Goal: Contribute content: Contribute content

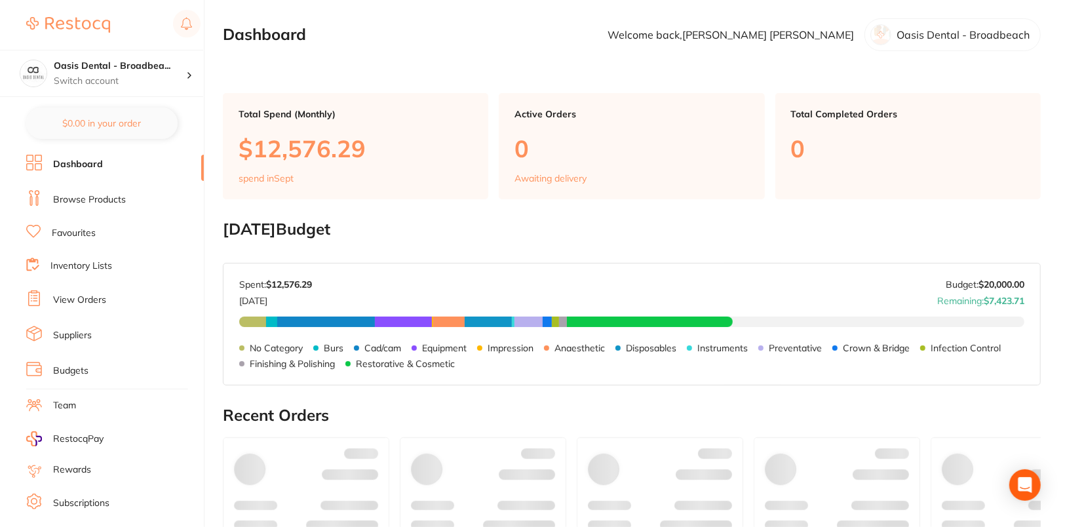
click at [97, 198] on link "Browse Products" at bounding box center [89, 199] width 73 height 13
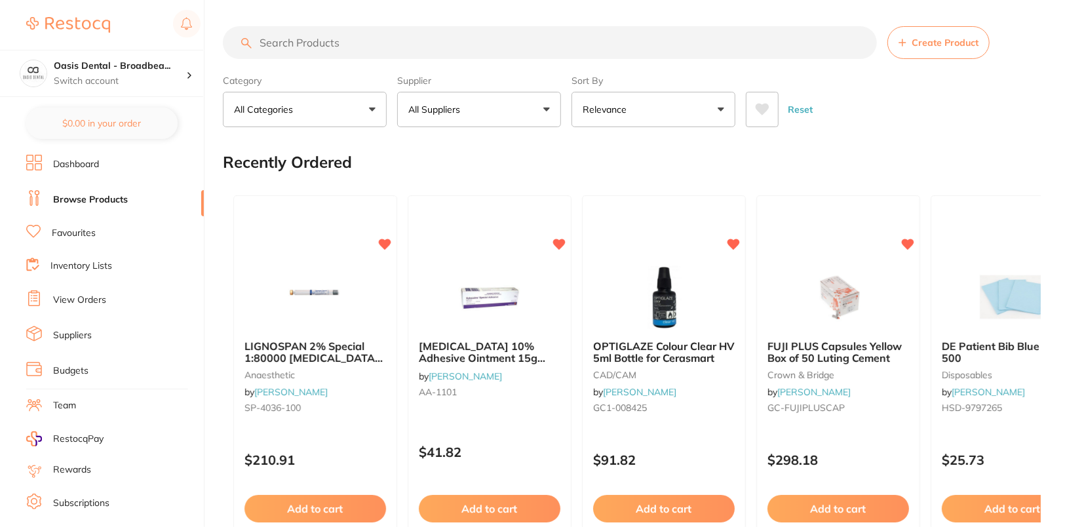
click at [499, 110] on button "All Suppliers" at bounding box center [479, 109] width 164 height 35
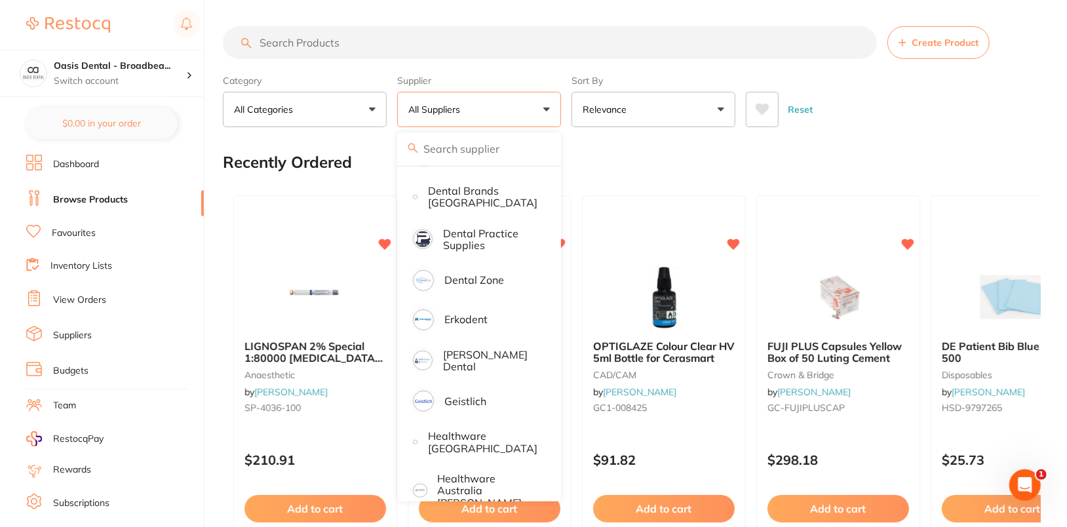
scroll to position [344, 0]
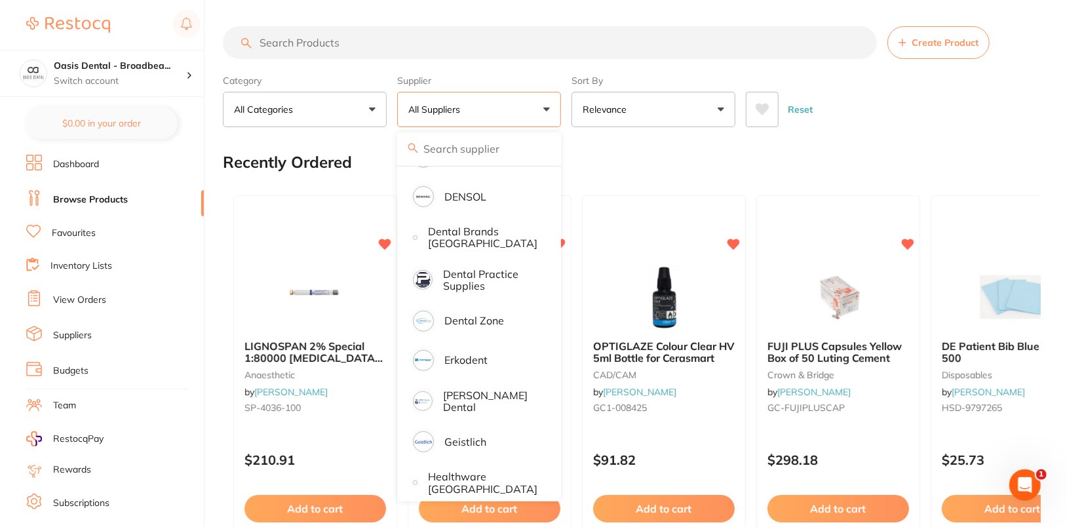
click at [82, 338] on link "Suppliers" at bounding box center [72, 335] width 39 height 13
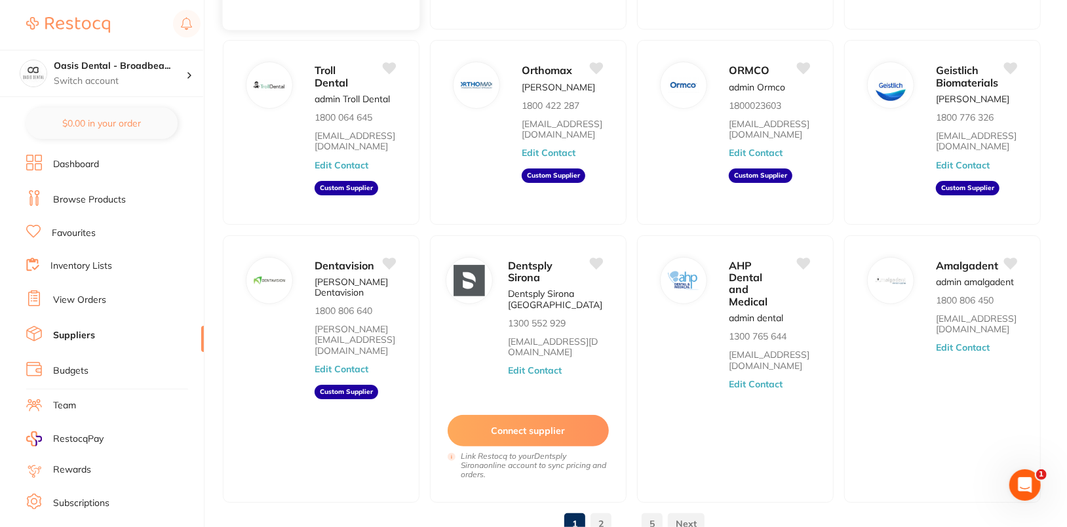
scroll to position [312, 0]
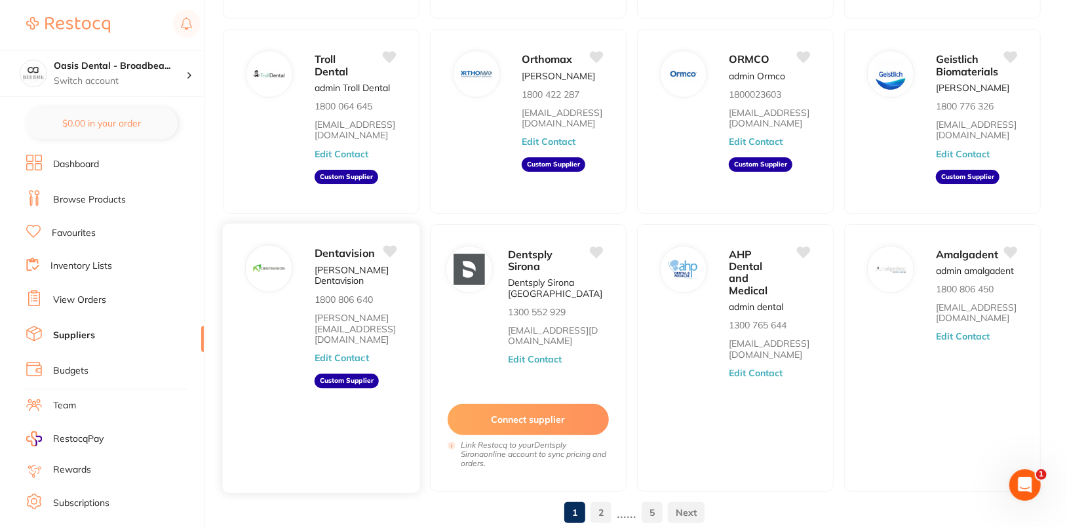
click at [351, 353] on button "Edit Contact" at bounding box center [342, 358] width 54 height 10
click at [351, 339] on li "Dentavision Stacey Dentavision 1800 806 640 stacey@dentavision.com.au Edit Cont…" at bounding box center [321, 358] width 197 height 268
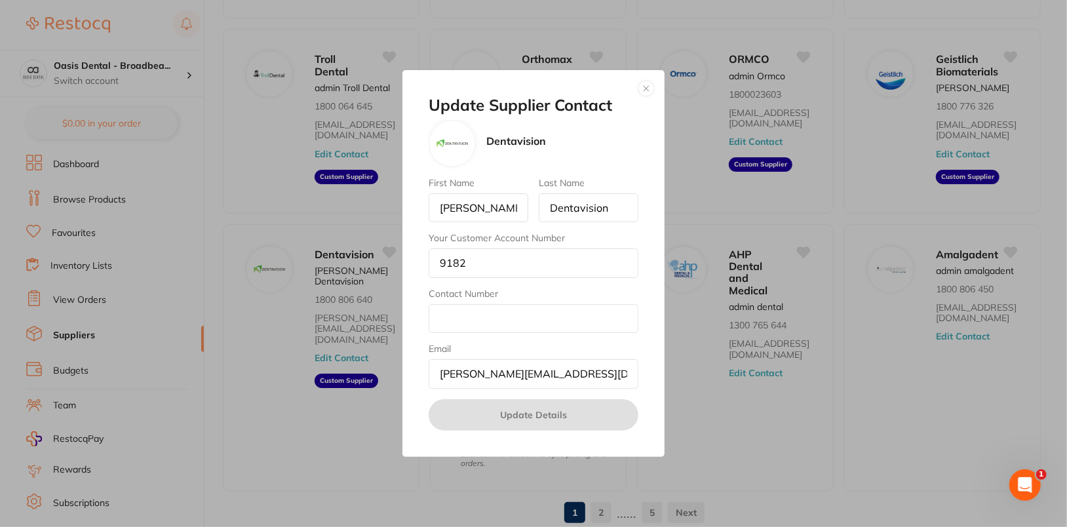
click at [646, 86] on button "button" at bounding box center [646, 89] width 16 height 16
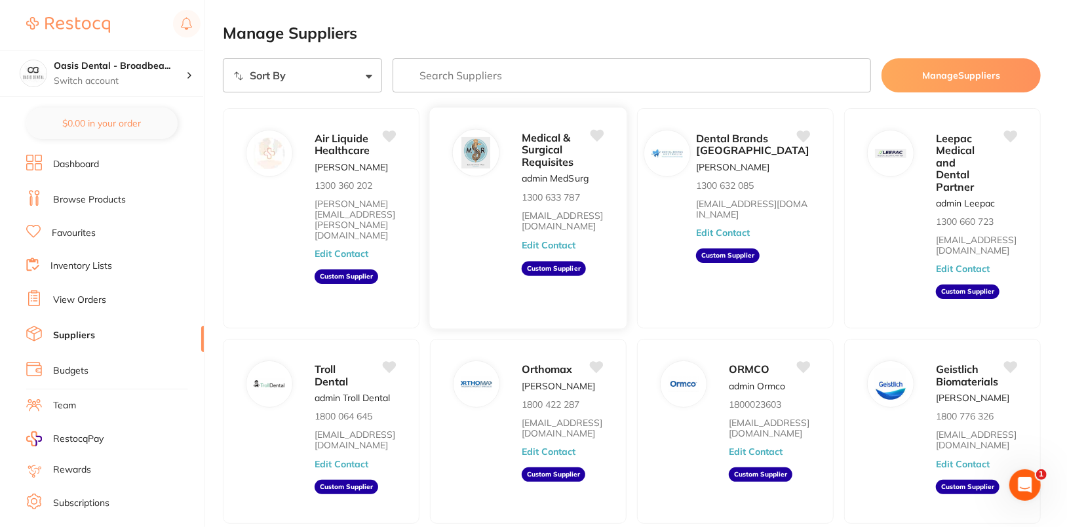
scroll to position [0, 0]
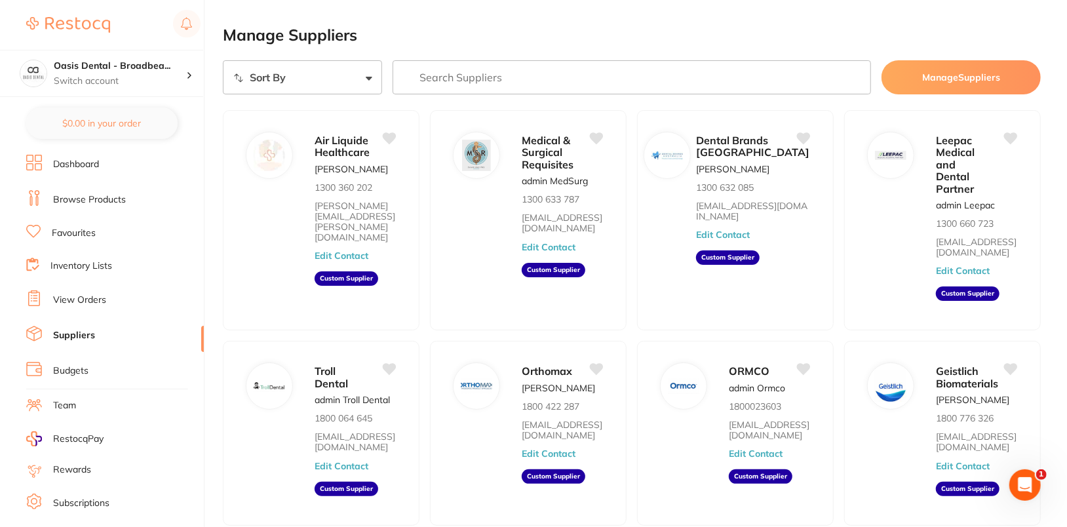
click at [109, 204] on link "Browse Products" at bounding box center [89, 199] width 73 height 13
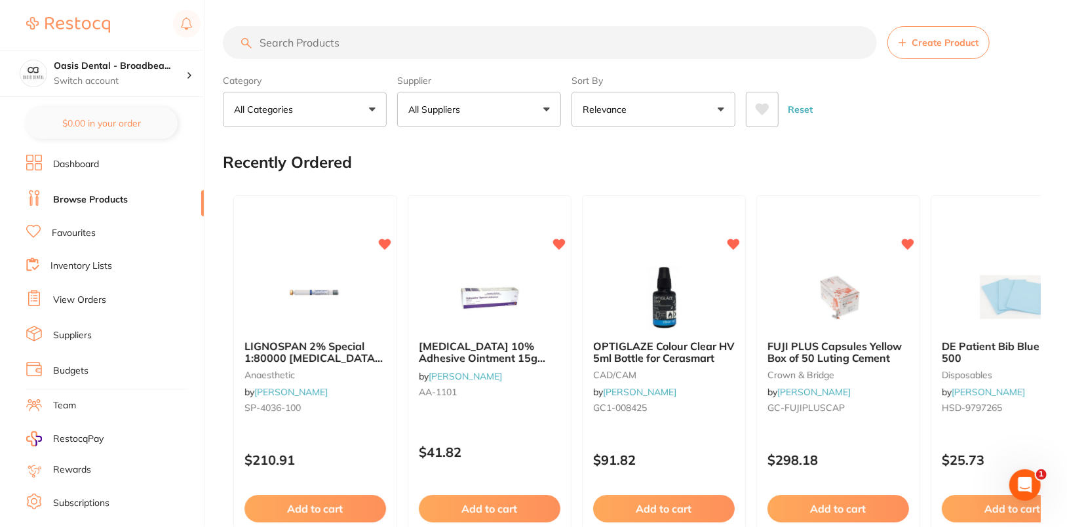
click at [926, 38] on span "Create Product" at bounding box center [945, 42] width 67 height 10
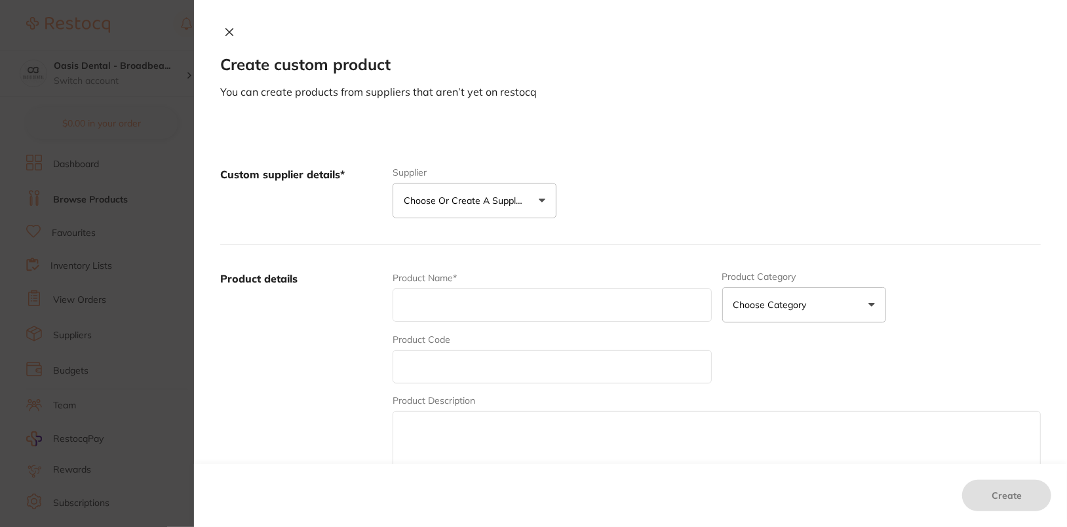
click at [508, 204] on p "Choose or create a supplier" at bounding box center [466, 200] width 125 height 13
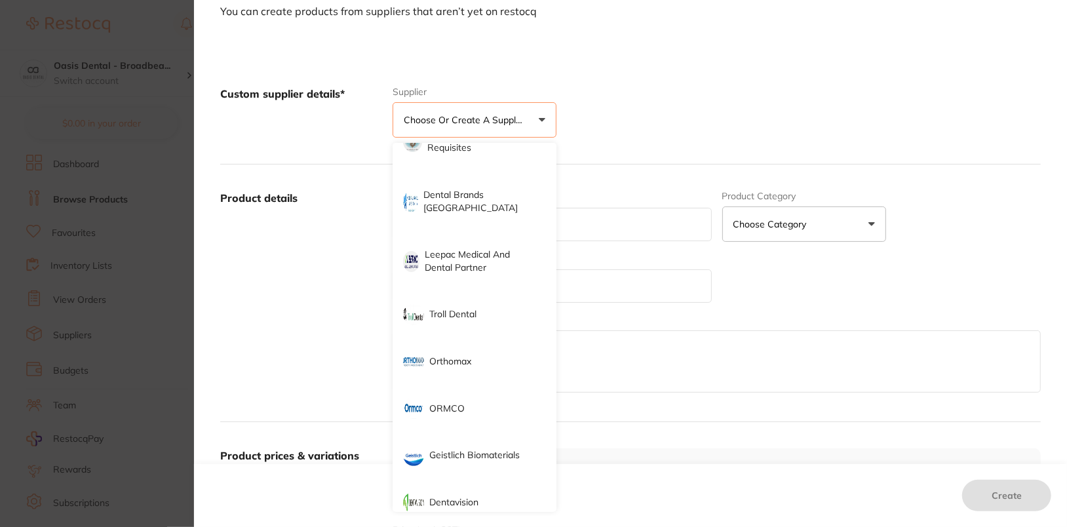
scroll to position [87, 0]
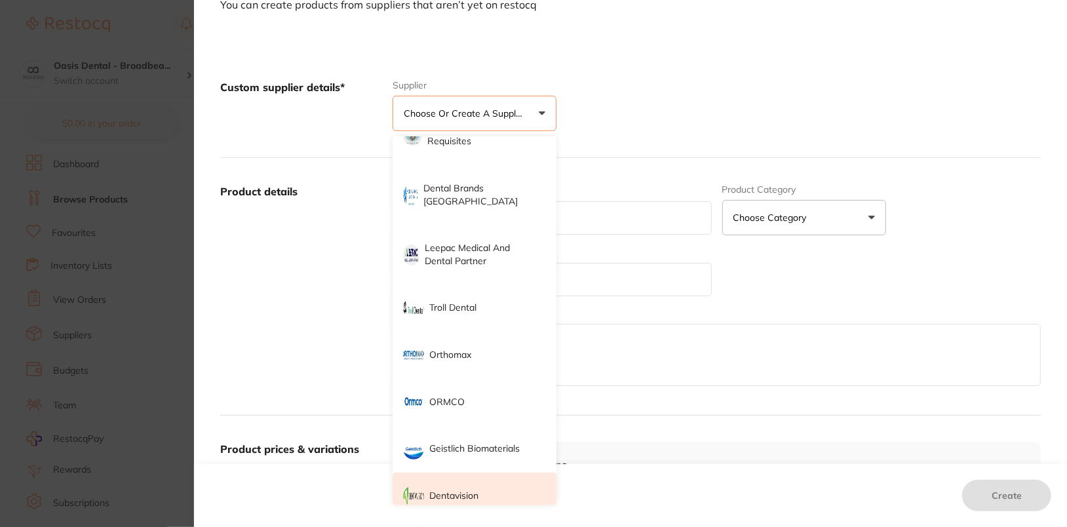
click at [490, 473] on li "Dentavision" at bounding box center [475, 496] width 164 height 47
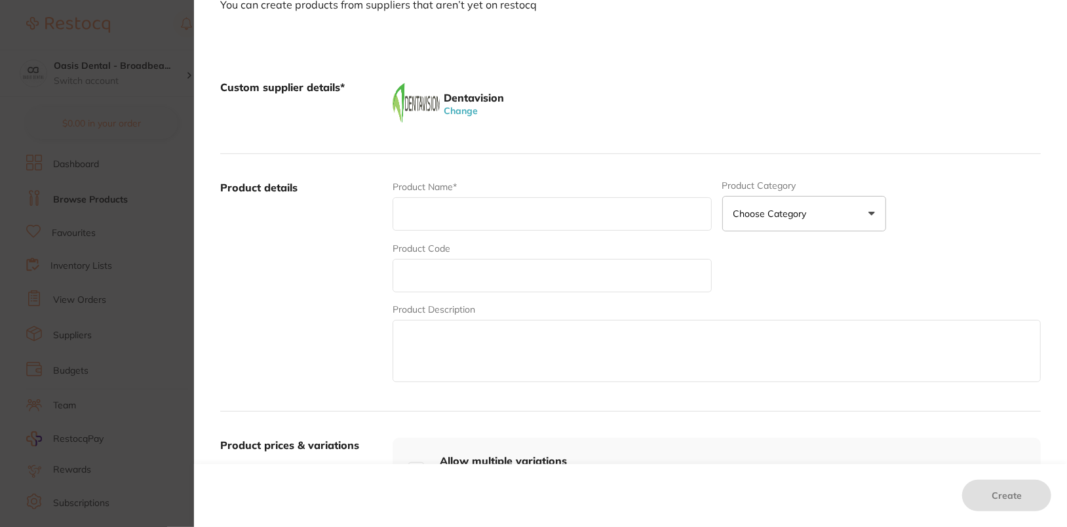
click at [463, 216] on input "text" at bounding box center [552, 213] width 319 height 33
paste input "CTN EUREKA NITRILE P/F SMALL GLOVES (10 X 300)"
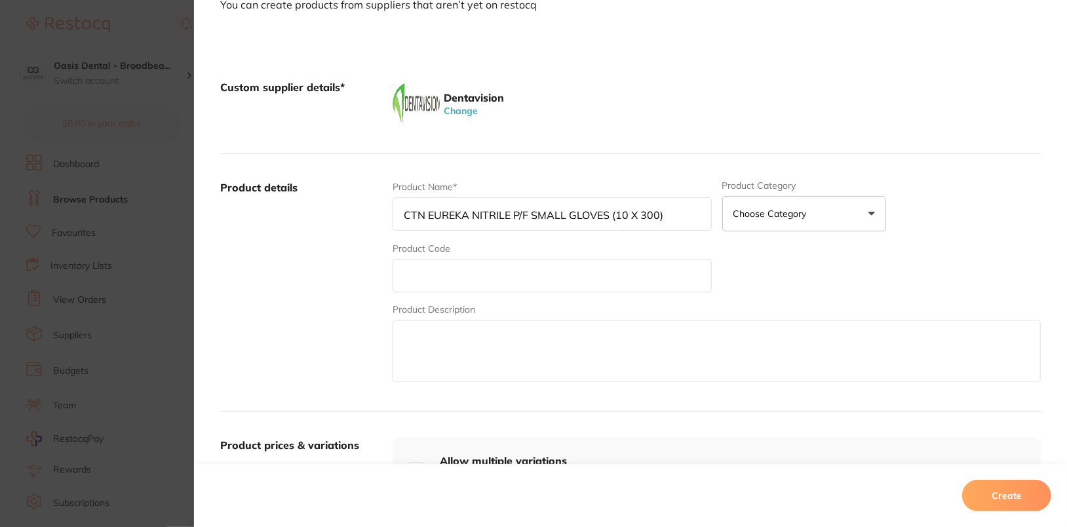
type input "CTN EUREKA NITRILE P/F SMALL GLOVES (10 X 300)"
click at [455, 287] on input "text" at bounding box center [552, 275] width 319 height 33
paste input "MUNTR61SS"
type input "MUNTR61SS"
click at [441, 346] on textarea at bounding box center [717, 351] width 648 height 62
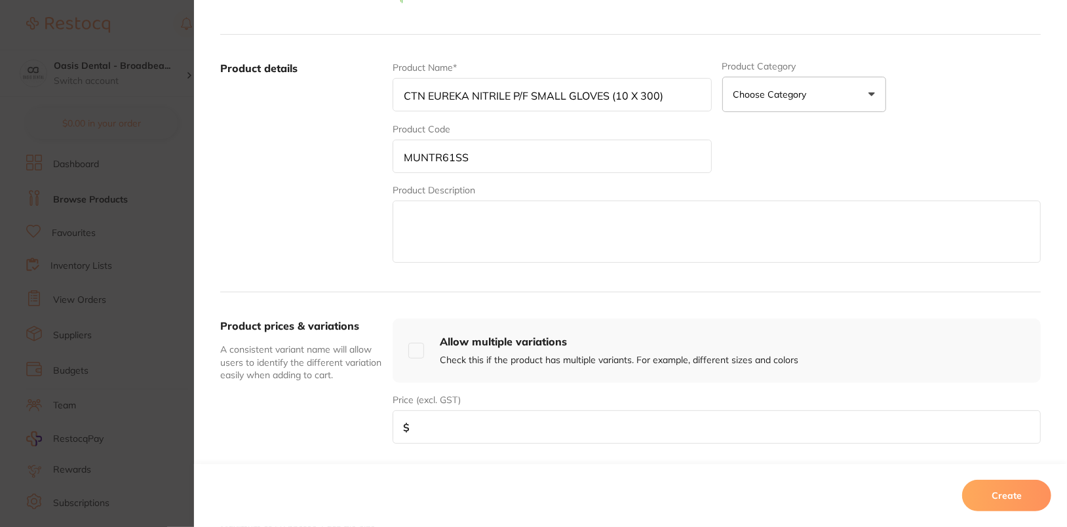
scroll to position [378, 0]
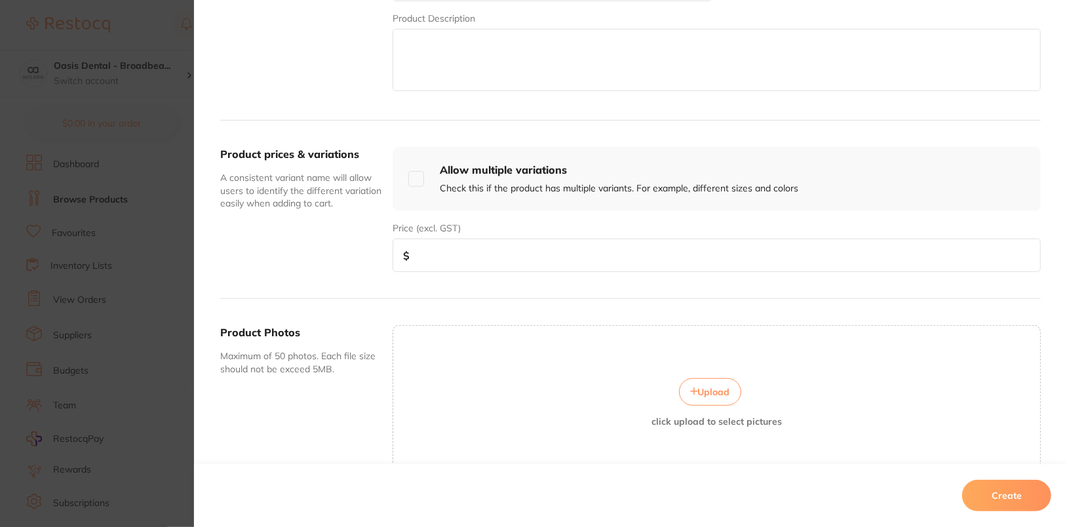
paste textarea "EUREKA NITRILE P/F SMALL GLOVES (300PK) Nitrile, powder free. 300 gloves per bo…"
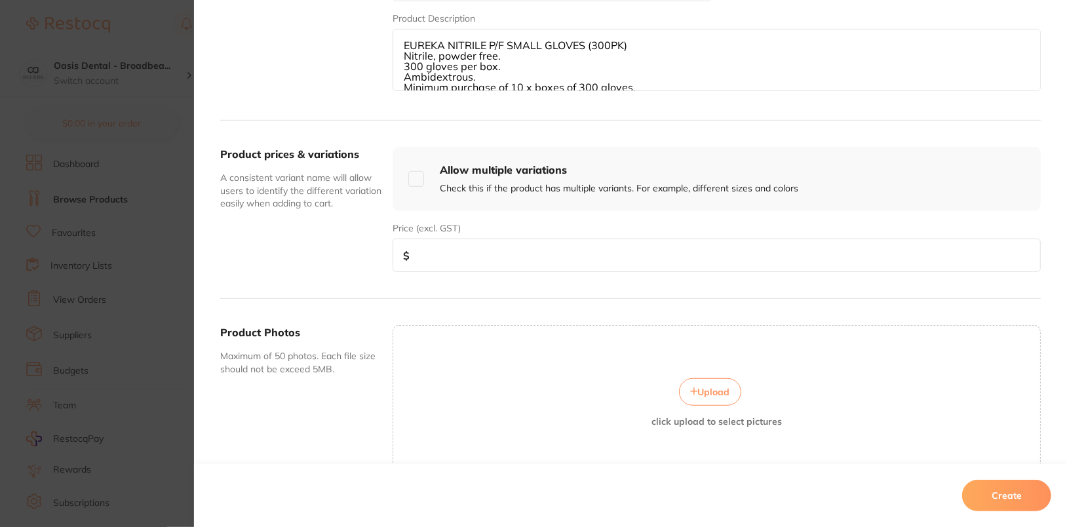
scroll to position [3, 0]
type textarea "EUREKA NITRILE P/F SMALL GLOVES (300PK) Nitrile, powder free. 300 gloves per bo…"
click at [553, 253] on input "number" at bounding box center [717, 255] width 648 height 33
type input "280"
click at [1027, 494] on button "Create" at bounding box center [1006, 495] width 89 height 31
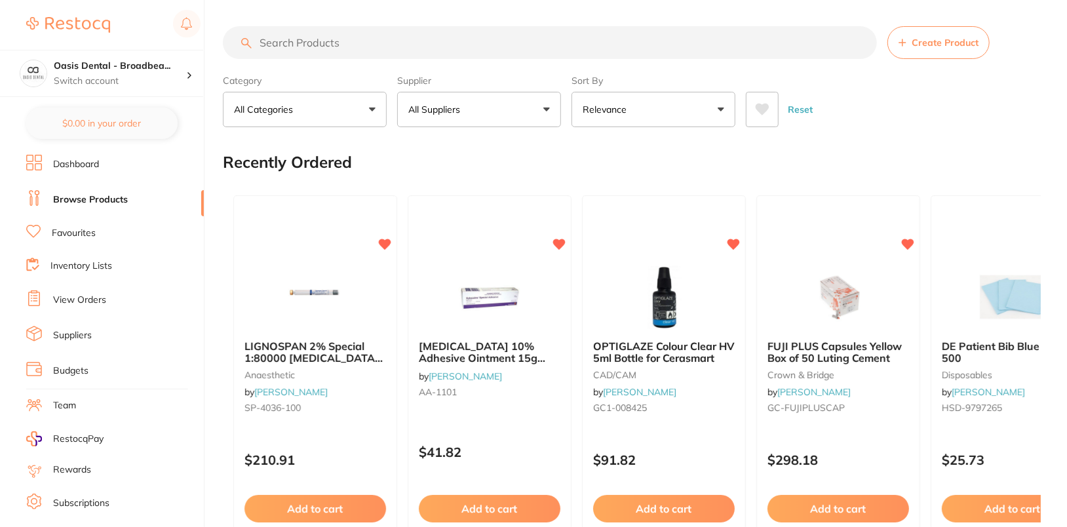
click at [958, 44] on span "Create Product" at bounding box center [945, 42] width 67 height 10
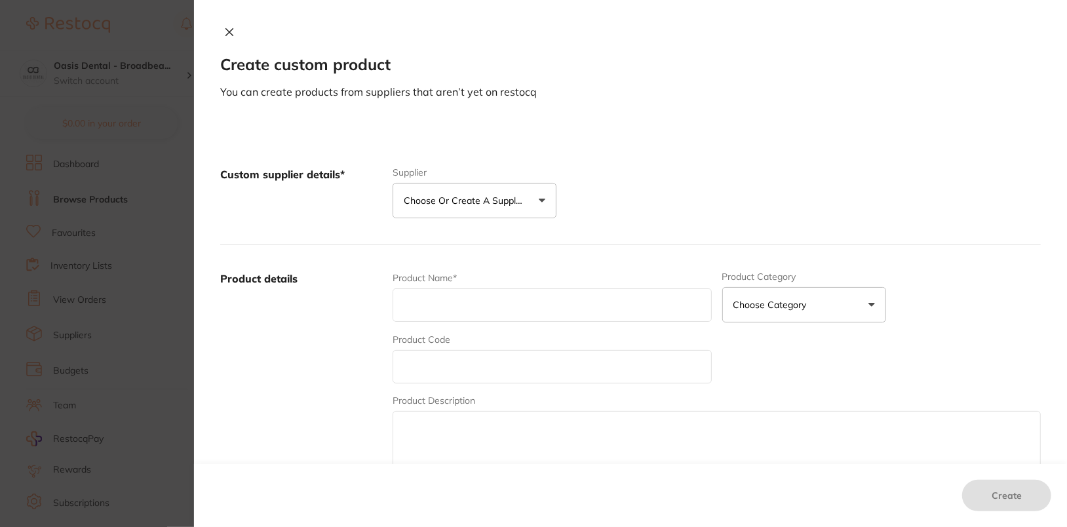
scroll to position [0, 0]
click at [500, 197] on p "Choose or create a supplier" at bounding box center [466, 200] width 125 height 13
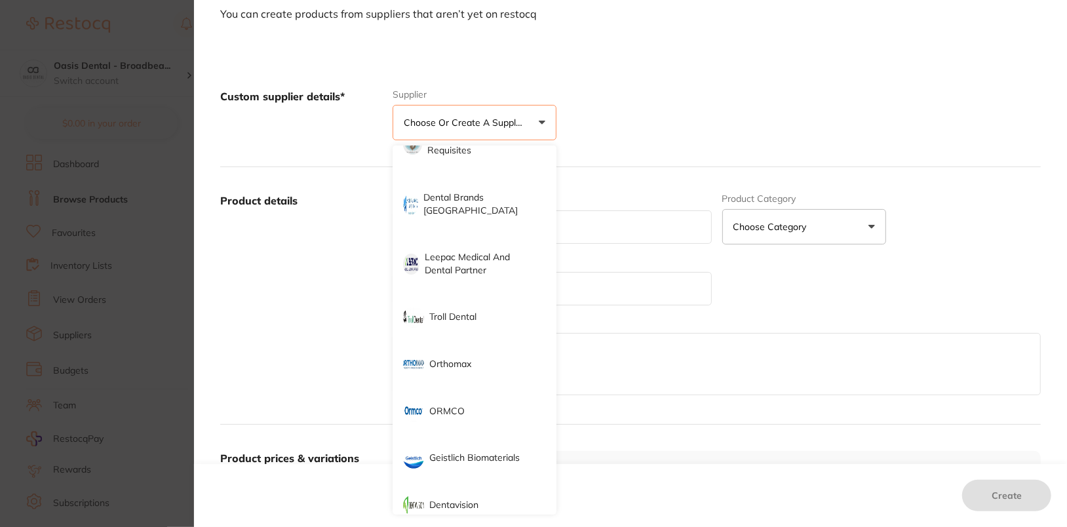
scroll to position [273, 0]
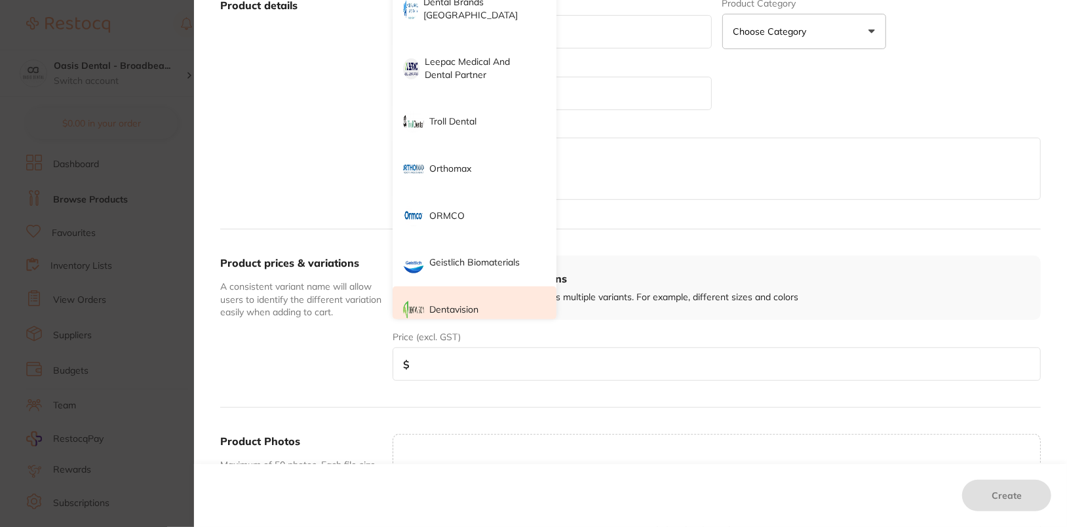
click at [456, 304] on p "Dentavision" at bounding box center [453, 310] width 49 height 13
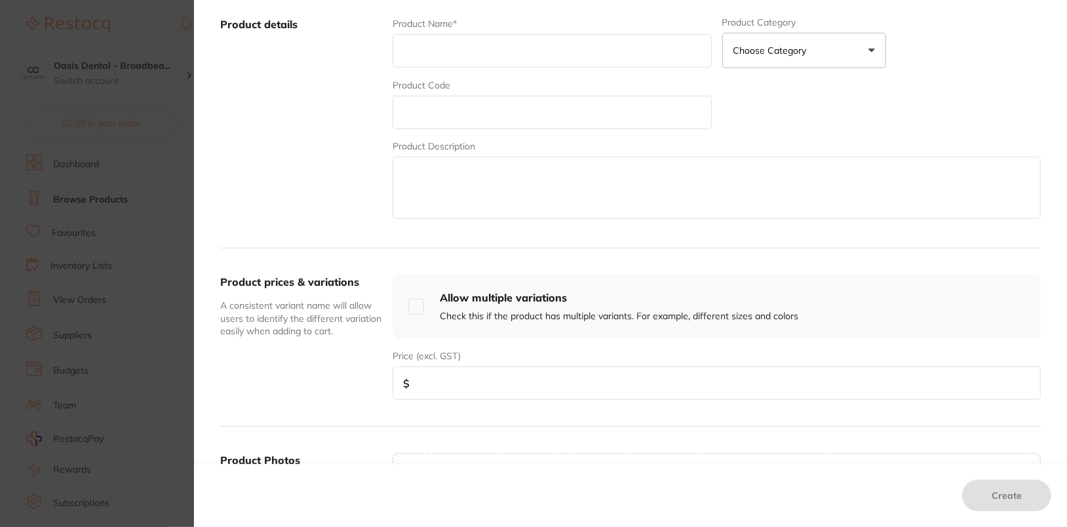
scroll to position [250, 0]
click at [481, 49] on input "text" at bounding box center [552, 51] width 319 height 33
paste input "CTN EUREKA NITRILE P/F MEDIUM GLOVES (10 X 300)"
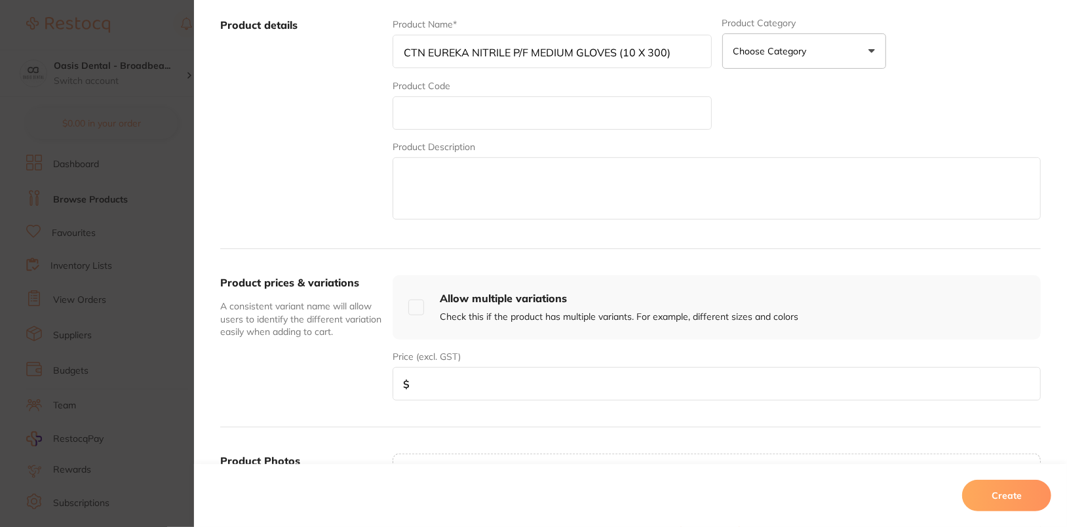
type input "CTN EUREKA NITRILE P/F MEDIUM GLOVES (10 X 300)"
click at [523, 102] on input "text" at bounding box center [552, 112] width 319 height 33
paste input "MUNTR61MM"
type input "MUNTR61MM"
click at [473, 199] on textarea at bounding box center [717, 188] width 648 height 62
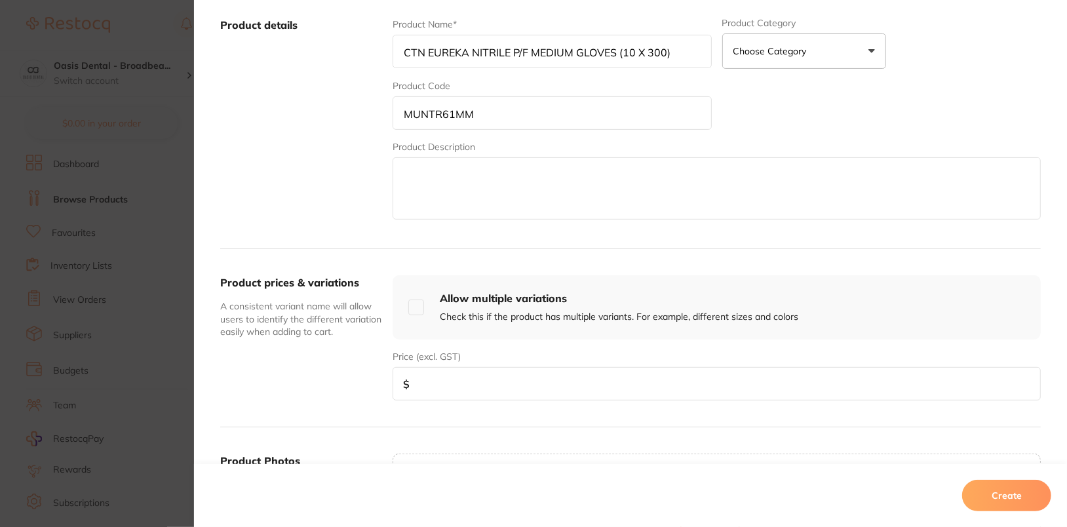
paste textarea "EUREKA NITRILE P/F MEDIUM GLOVES (300PK) Nitrile, powder free. 300 gloves per b…"
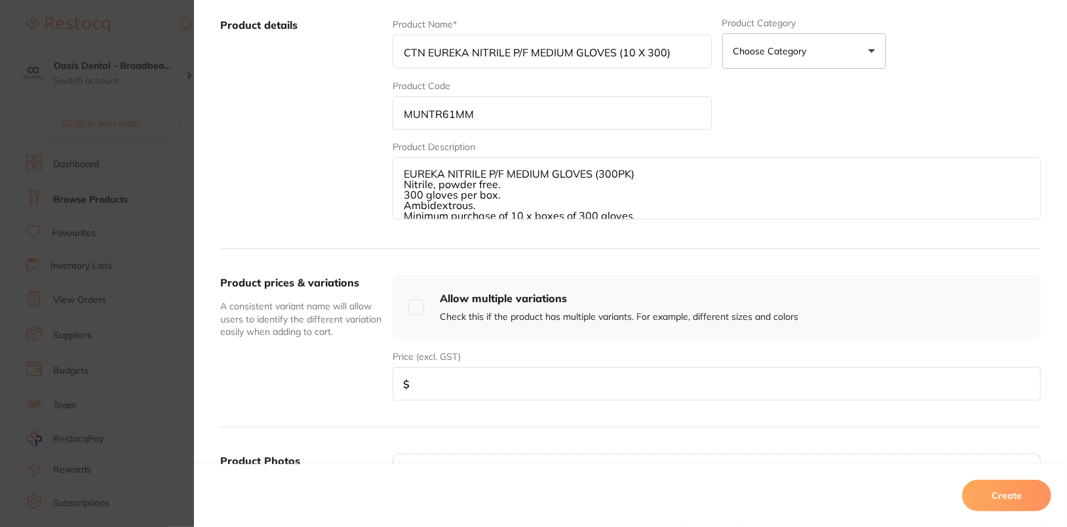
scroll to position [3, 0]
type textarea "EUREKA NITRILE P/F MEDIUM GLOVES (300PK) Nitrile, powder free. 300 gloves per b…"
click at [508, 385] on input "number" at bounding box center [717, 383] width 648 height 33
type input "280"
click at [1028, 496] on button "Create" at bounding box center [1006, 495] width 89 height 31
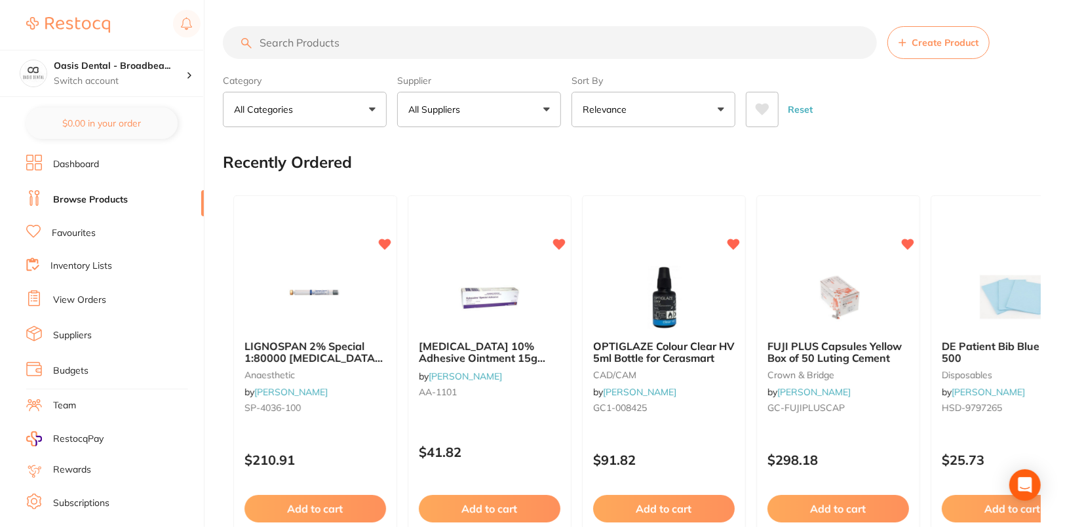
click at [452, 104] on p "All Suppliers" at bounding box center [436, 109] width 57 height 13
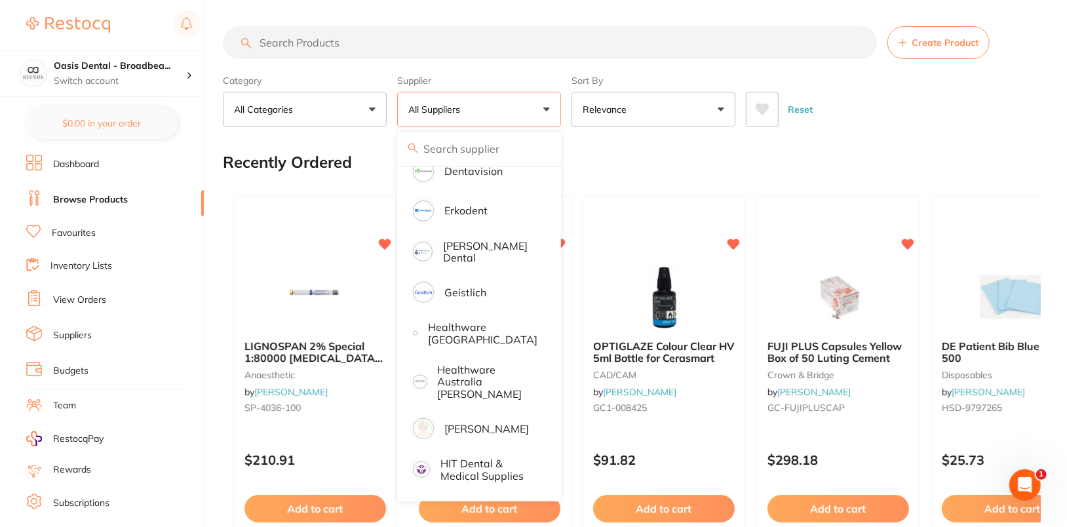
scroll to position [505, 0]
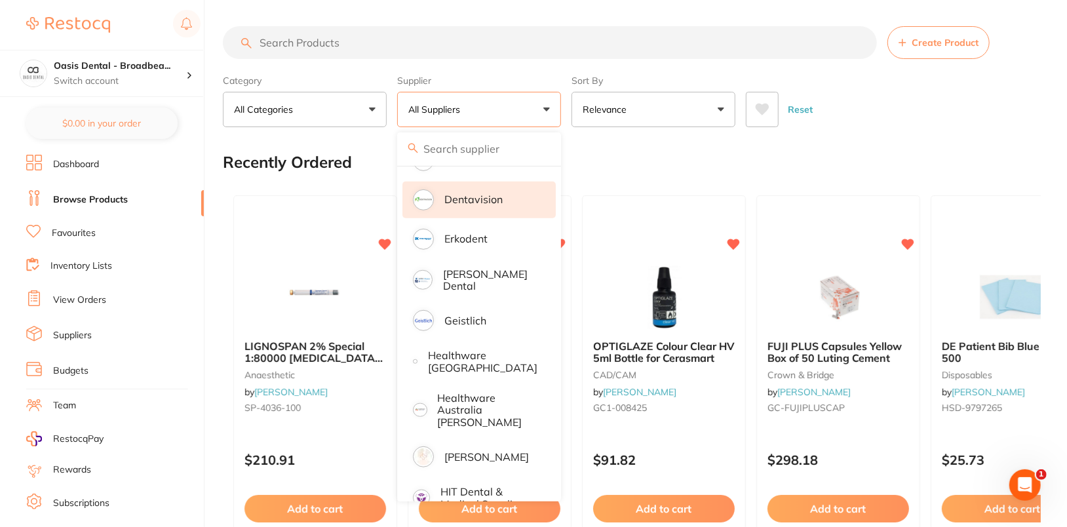
click at [498, 197] on p "Dentavision" at bounding box center [473, 199] width 58 height 12
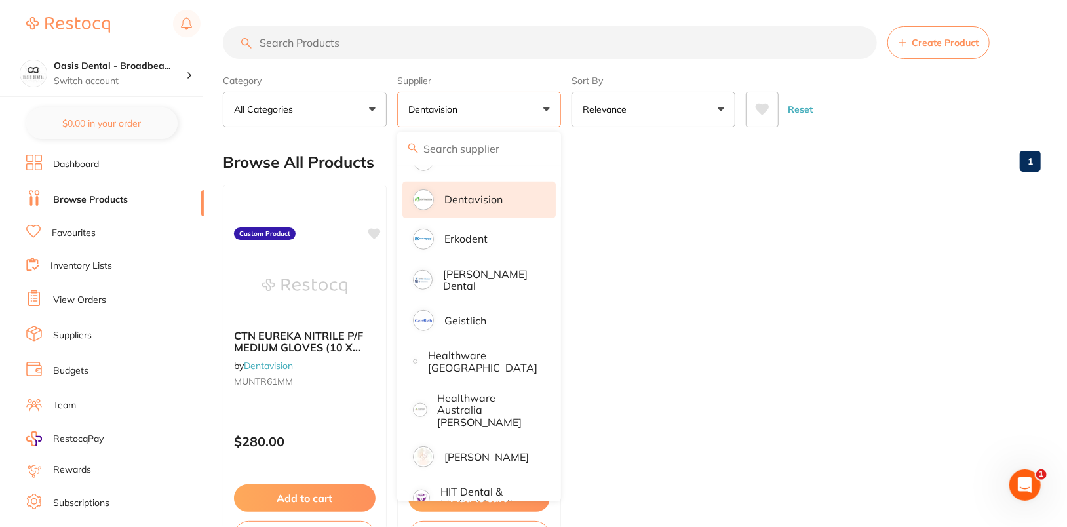
click at [989, 94] on div "Reset" at bounding box center [888, 104] width 284 height 46
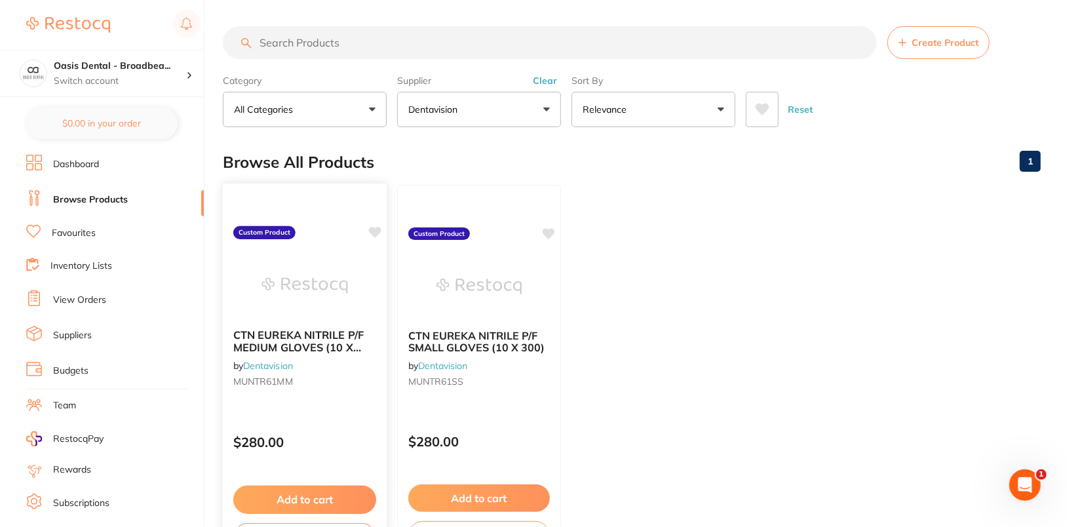
scroll to position [0, 0]
click at [370, 233] on icon at bounding box center [374, 232] width 13 height 13
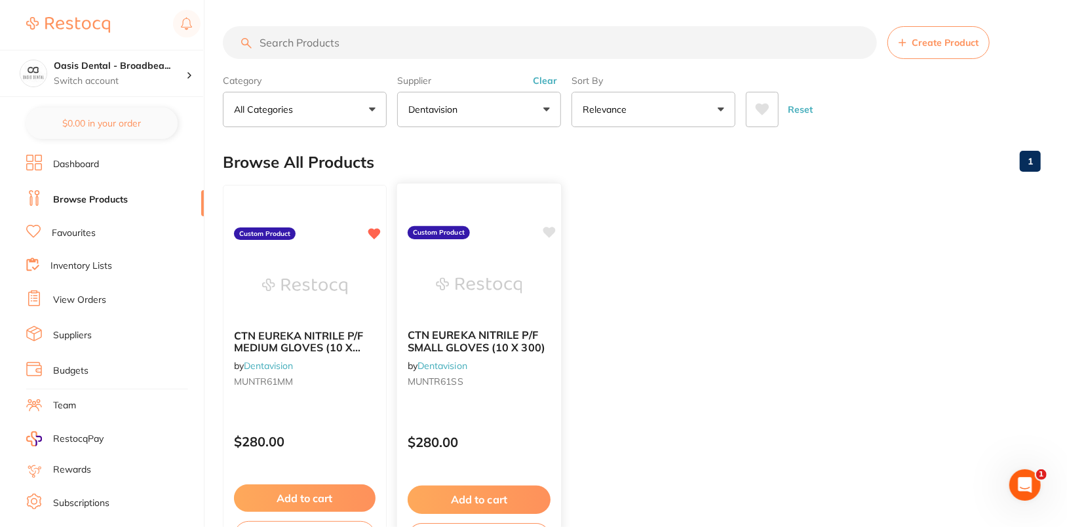
click at [545, 231] on icon at bounding box center [549, 232] width 12 height 11
click at [768, 198] on ul "CTN EUREKA NITRILE P/F MEDIUM GLOVES (10 X 300) by Dentavision MUNTR61MM Custom…" at bounding box center [632, 373] width 818 height 377
click at [79, 165] on link "Dashboard" at bounding box center [76, 164] width 46 height 13
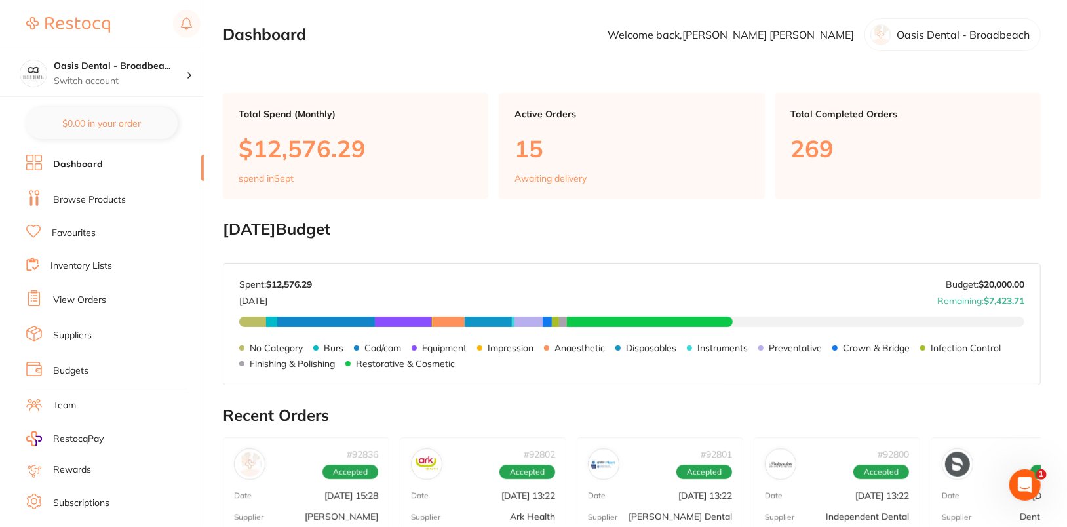
click at [104, 191] on li "Browse Products" at bounding box center [115, 200] width 178 height 20
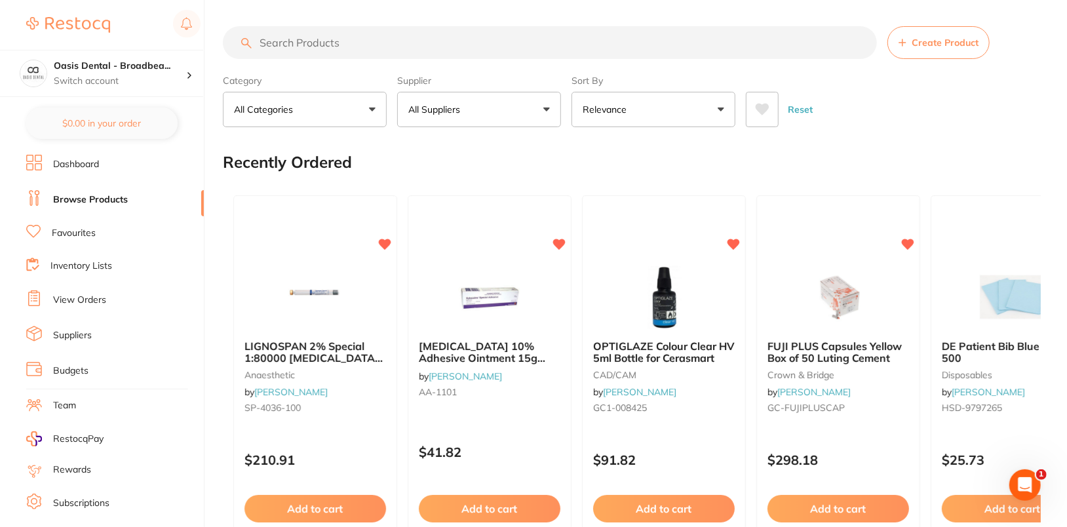
click at [539, 109] on button "All Suppliers" at bounding box center [479, 109] width 164 height 35
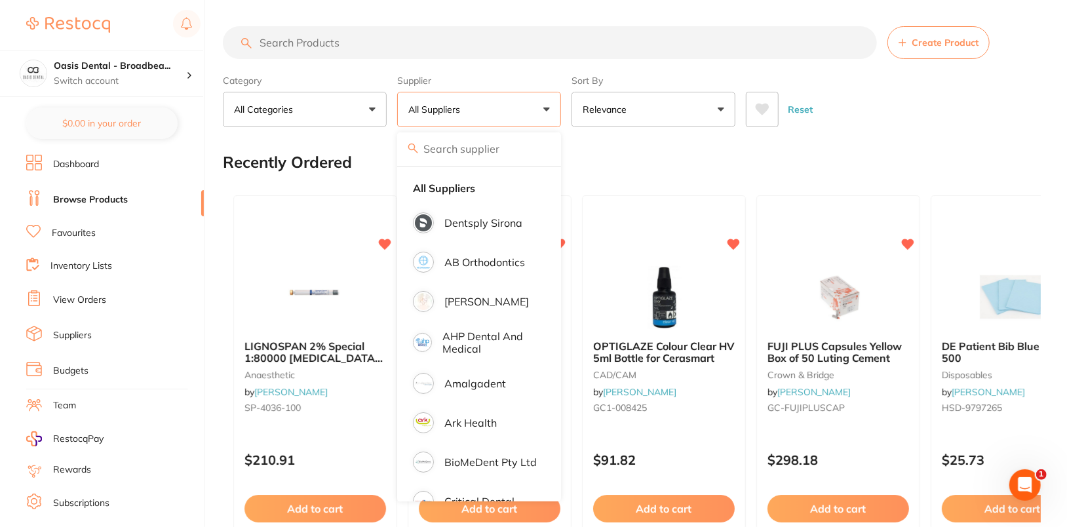
click at [975, 82] on div "Reset" at bounding box center [888, 104] width 284 height 46
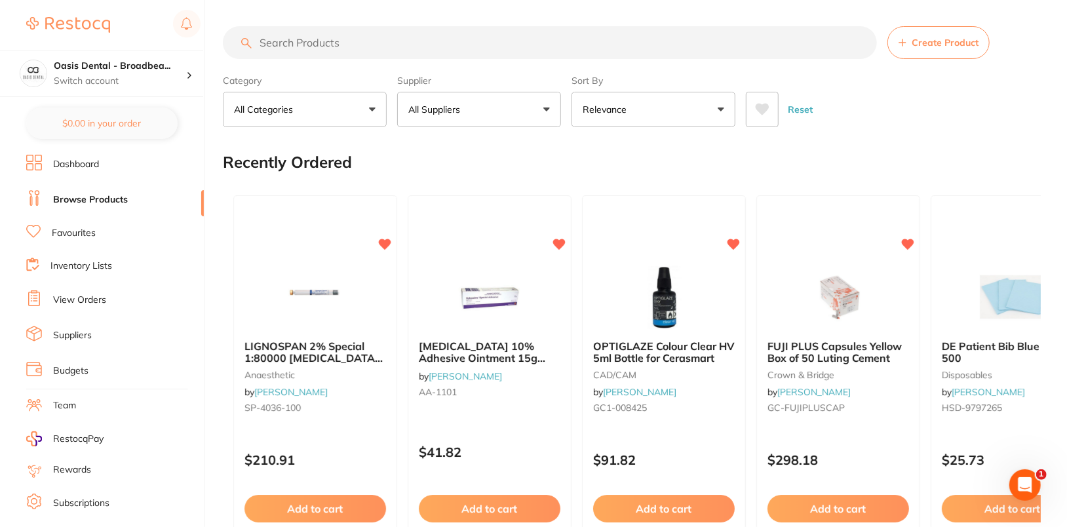
click at [543, 113] on button "All Suppliers" at bounding box center [479, 109] width 164 height 35
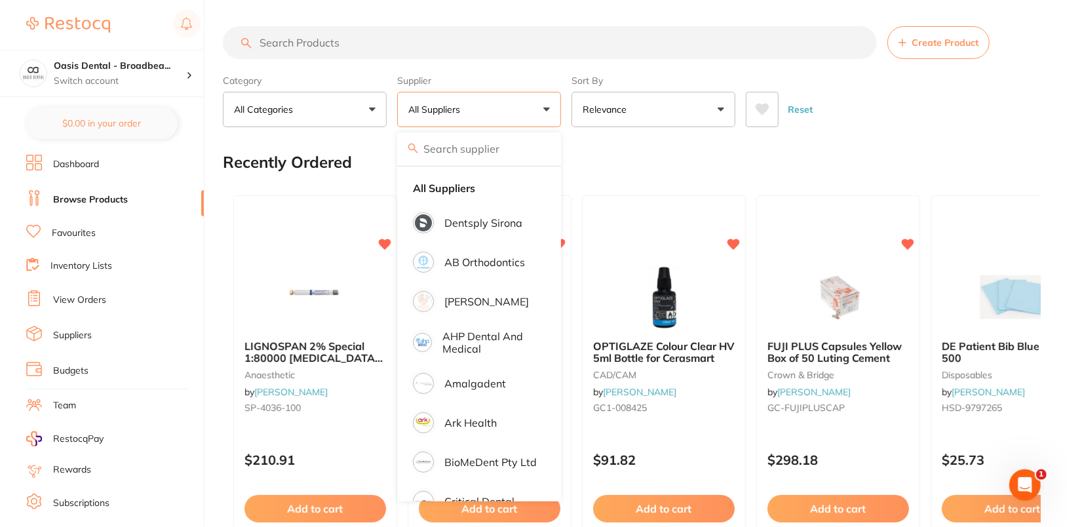
click at [543, 113] on button "All Suppliers" at bounding box center [479, 109] width 164 height 35
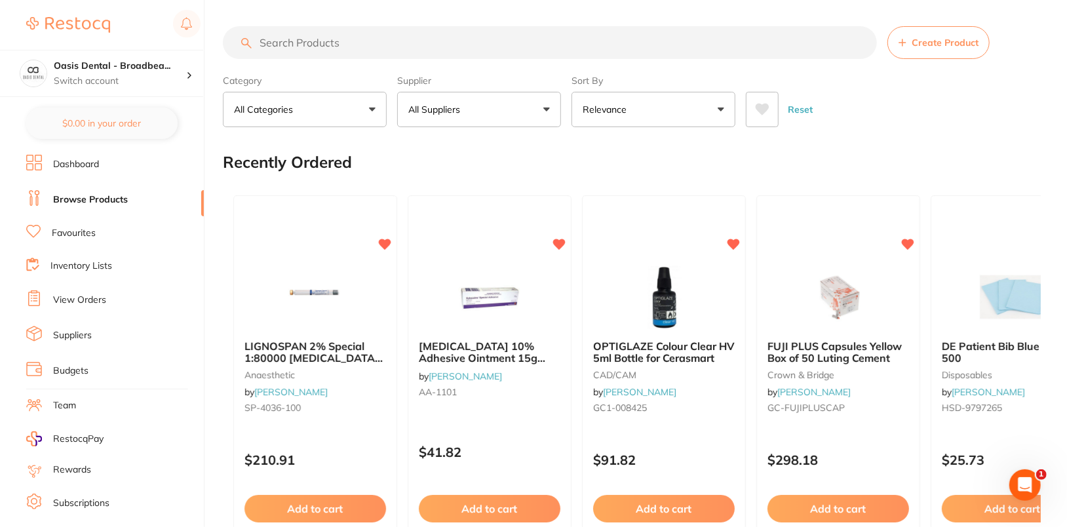
click at [936, 48] on span "Create Product" at bounding box center [945, 42] width 67 height 10
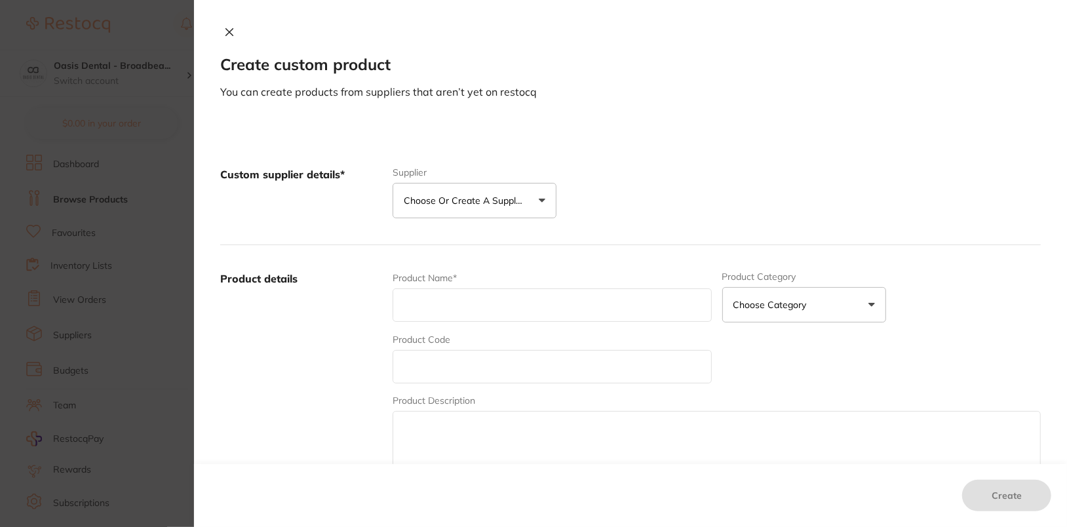
click at [469, 218] on button "Choose or create a supplier" at bounding box center [475, 200] width 164 height 35
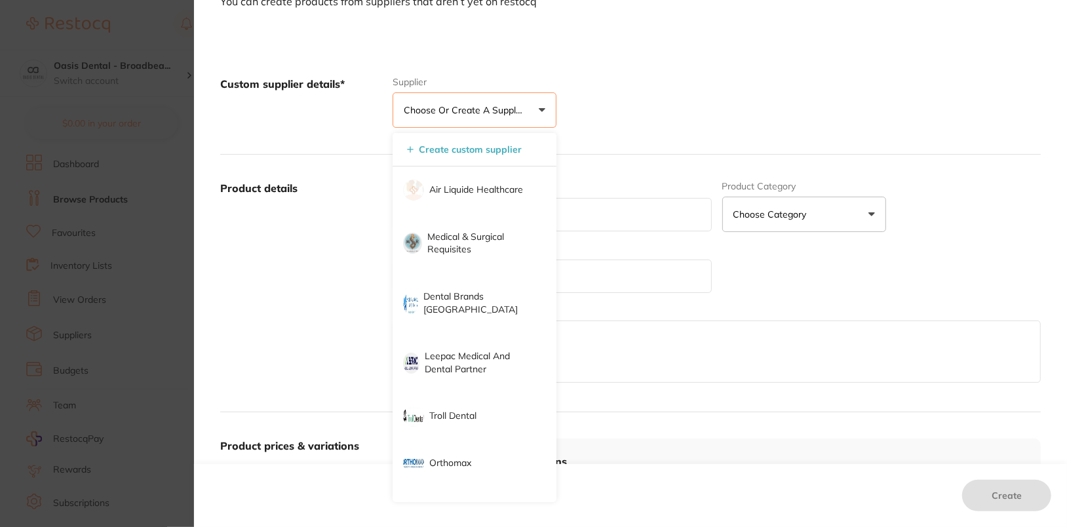
click at [493, 115] on p "Choose or create a supplier" at bounding box center [466, 110] width 125 height 13
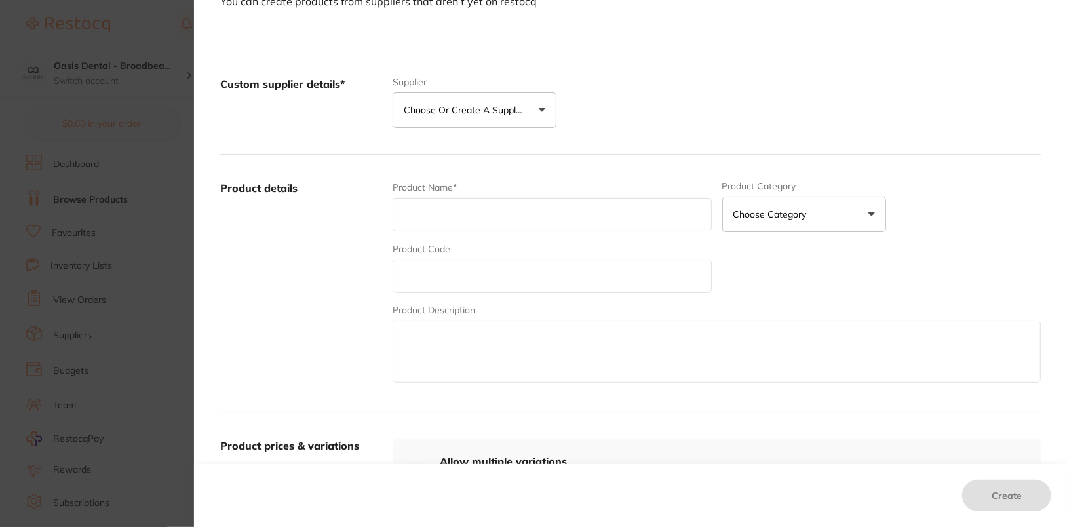
click at [493, 115] on p "Choose or create a supplier" at bounding box center [466, 110] width 125 height 13
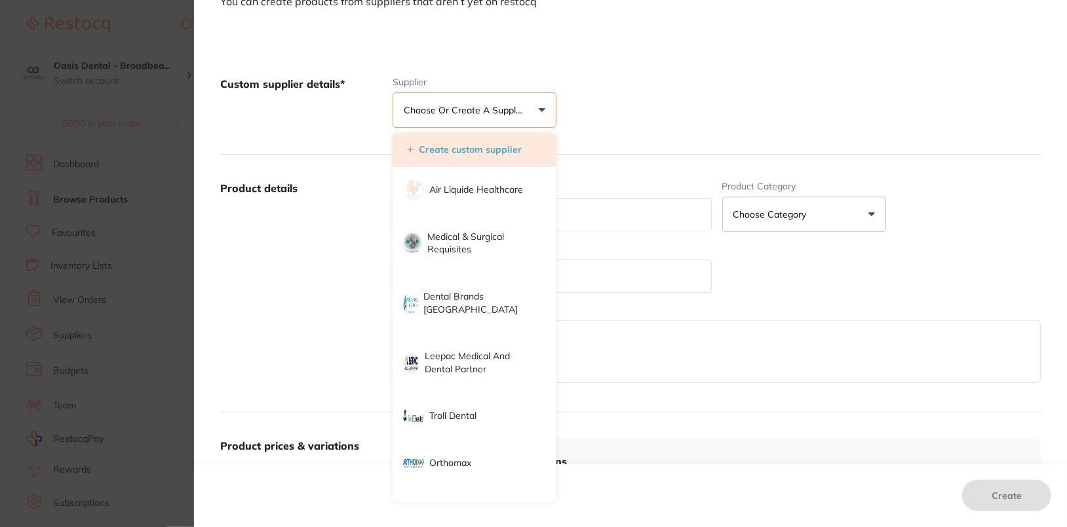
click at [463, 149] on button "Create custom supplier" at bounding box center [464, 150] width 123 height 12
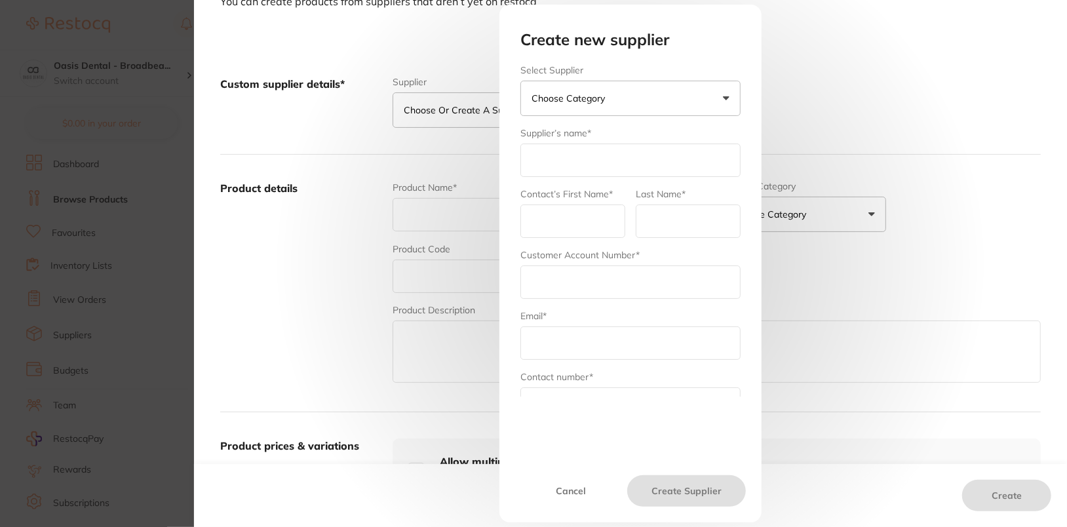
click at [681, 104] on button "Choose Category" at bounding box center [630, 98] width 220 height 35
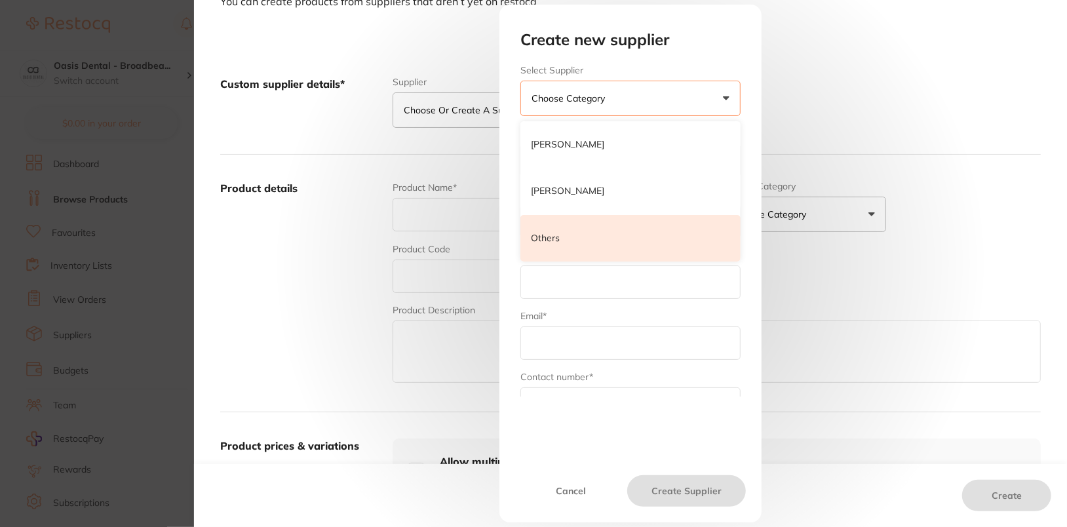
click at [632, 239] on li "Others" at bounding box center [630, 238] width 220 height 47
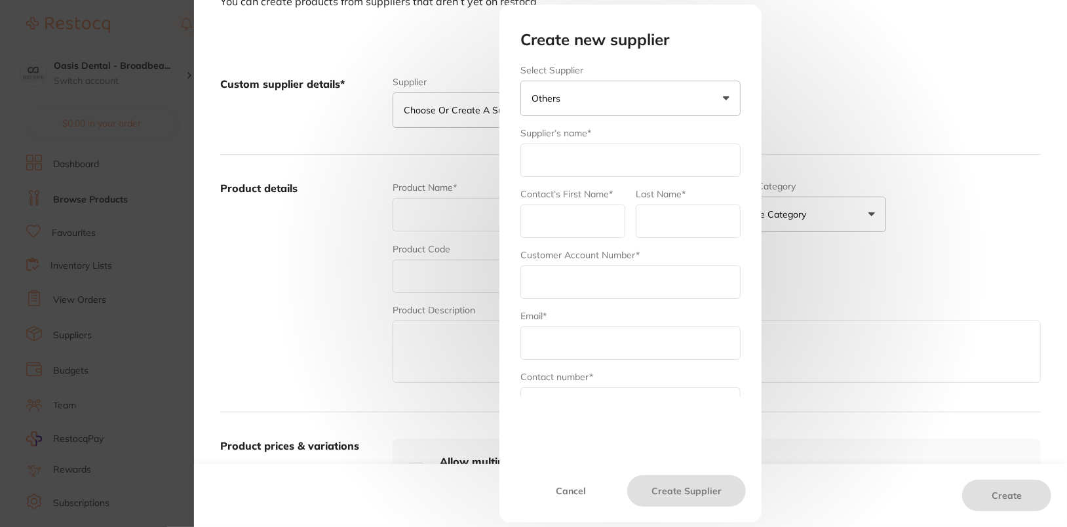
click at [581, 148] on input "text" at bounding box center [630, 160] width 220 height 33
click at [557, 230] on input "text" at bounding box center [572, 221] width 105 height 33
click at [700, 158] on input "McFarlane Medical and Scientific" at bounding box center [630, 160] width 220 height 33
type input "McFarlane Medical"
click at [542, 213] on input "text" at bounding box center [572, 221] width 105 height 33
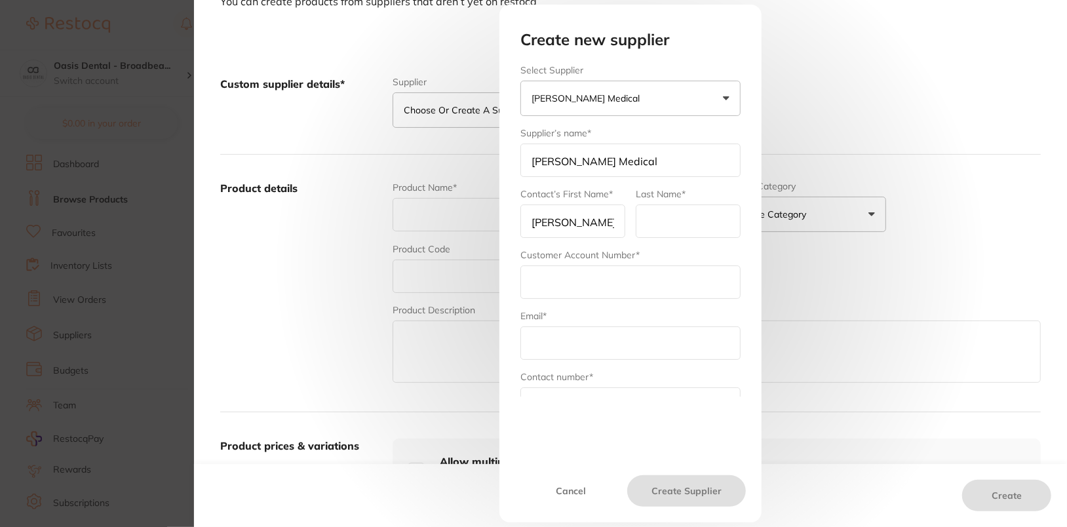
type input "McFarlane"
type input "Australia"
click at [608, 286] on input "text" at bounding box center [630, 281] width 220 height 33
click at [563, 315] on div "Email*" at bounding box center [630, 334] width 220 height 50
click at [588, 269] on input "Oas" at bounding box center [630, 281] width 220 height 33
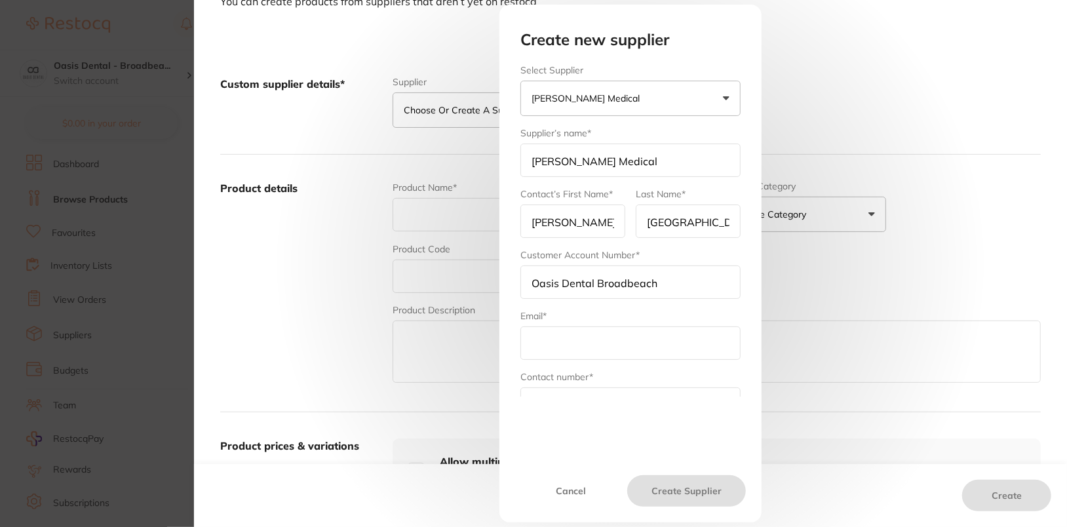
type input "Oasis Dental Broadbeach"
click at [660, 345] on input "text" at bounding box center [630, 342] width 220 height 33
click at [673, 159] on input "McFarlane Medical" at bounding box center [630, 160] width 220 height 33
type input "McFarlane Medical and Scientific"
click at [666, 339] on input "text" at bounding box center [630, 342] width 220 height 33
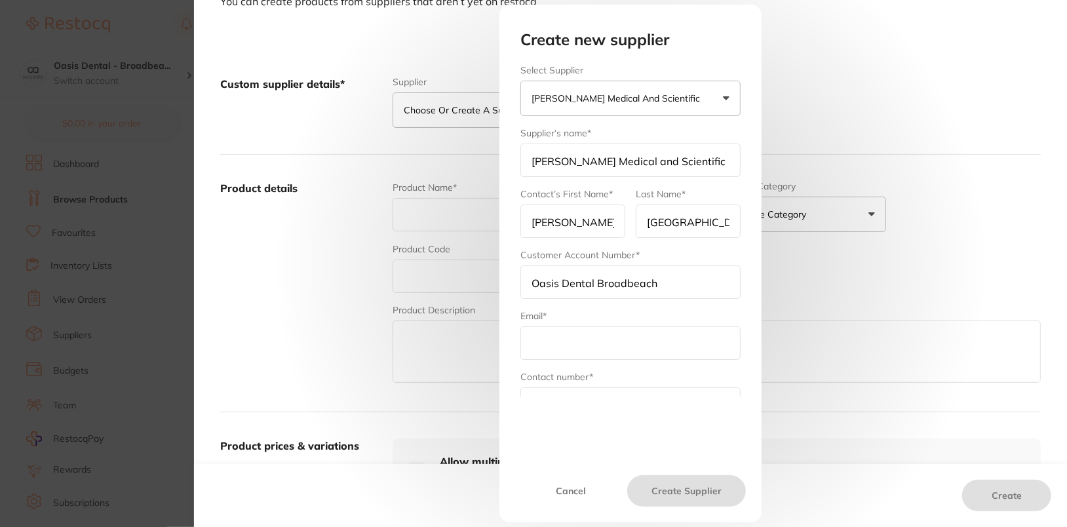
click at [604, 159] on input "McFarlane Medical and Scientific" at bounding box center [630, 160] width 220 height 33
click at [579, 340] on input "text" at bounding box center [630, 342] width 220 height 33
paste input "orders@mcfarlanemedical.com.au"
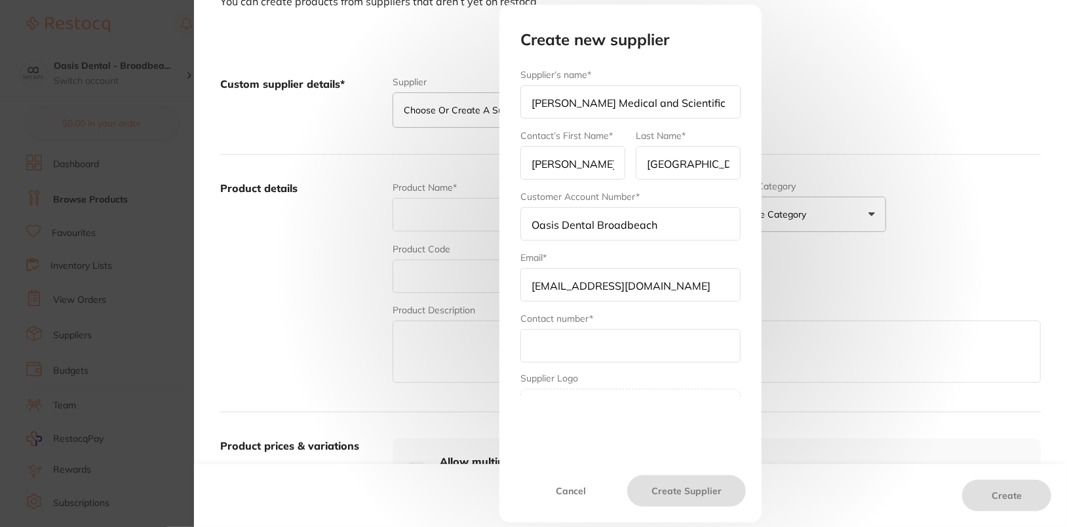
scroll to position [121, 0]
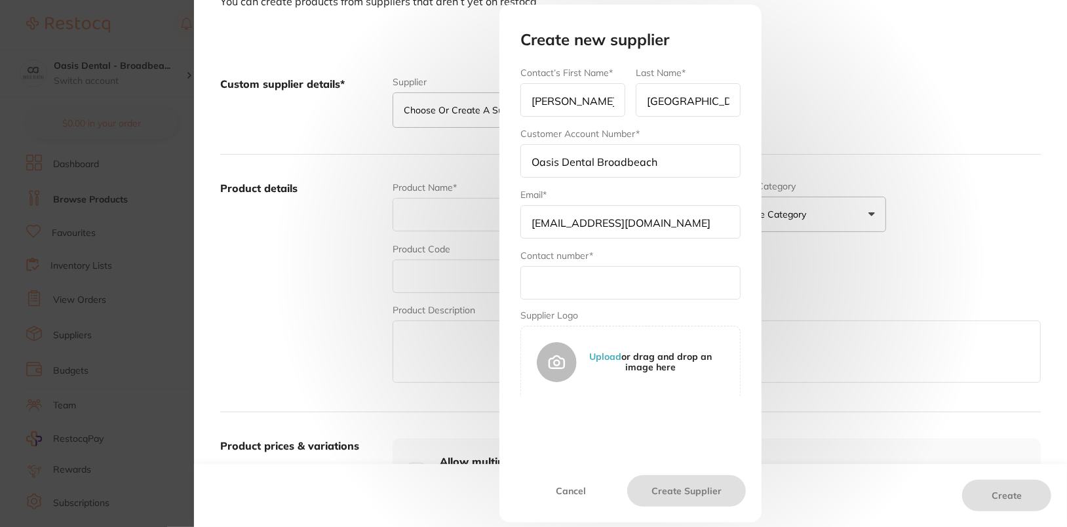
type input "orders@mcfarlanemedical.com.au"
click at [592, 291] on input "text" at bounding box center [630, 282] width 220 height 33
paste input "03 9836 7777"
type input "03 9836 7777"
click at [690, 502] on button "Create Supplier" at bounding box center [686, 490] width 119 height 31
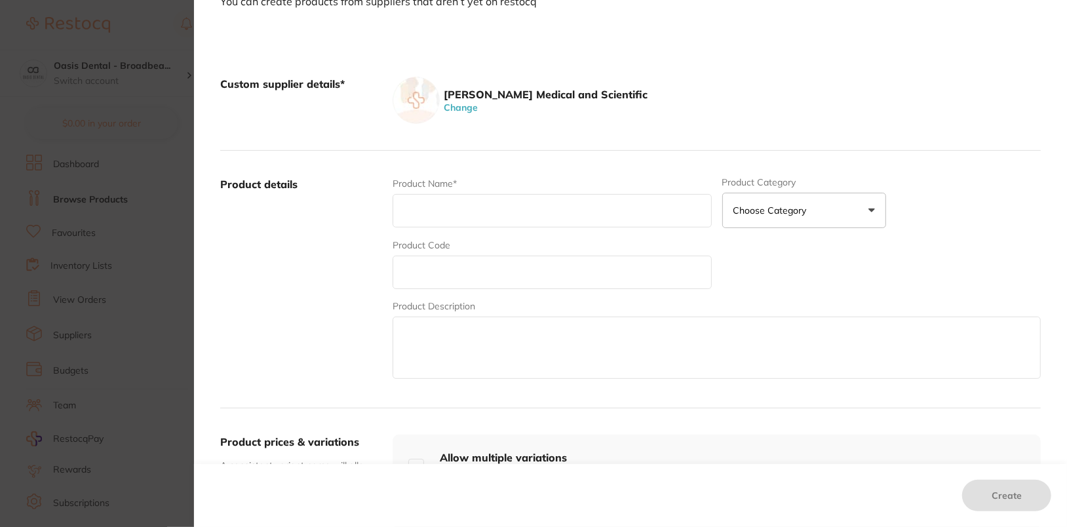
click at [488, 218] on input "text" at bounding box center [552, 210] width 319 height 33
paste input "BURRS OVAL MEDIUM 8MM (5091-236) BOX/5"
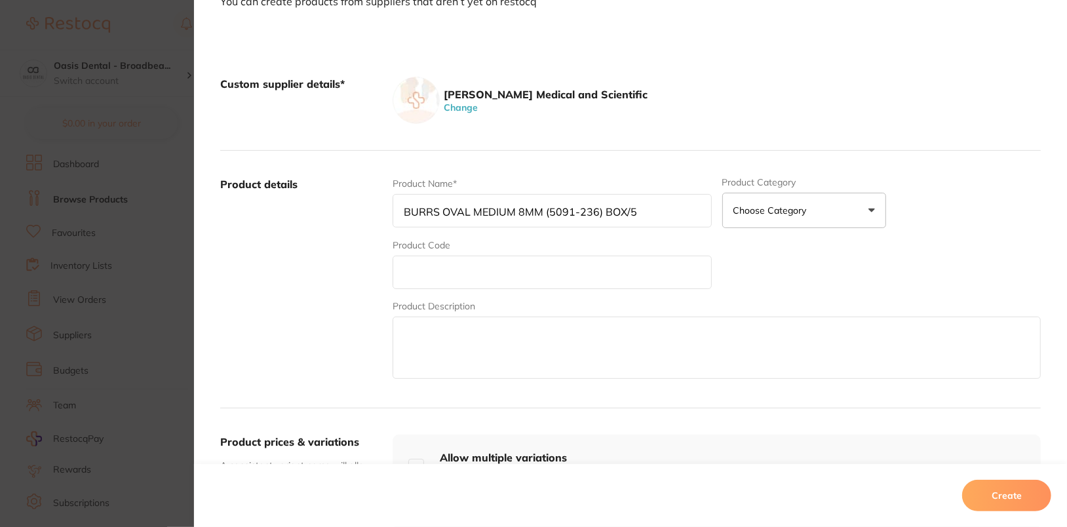
type input "BURRS OVAL MEDIUM 8MM (5091-236) BOX/5"
click at [481, 280] on input "text" at bounding box center [552, 272] width 319 height 33
paste input "34351-CO"
type input "34351-CO"
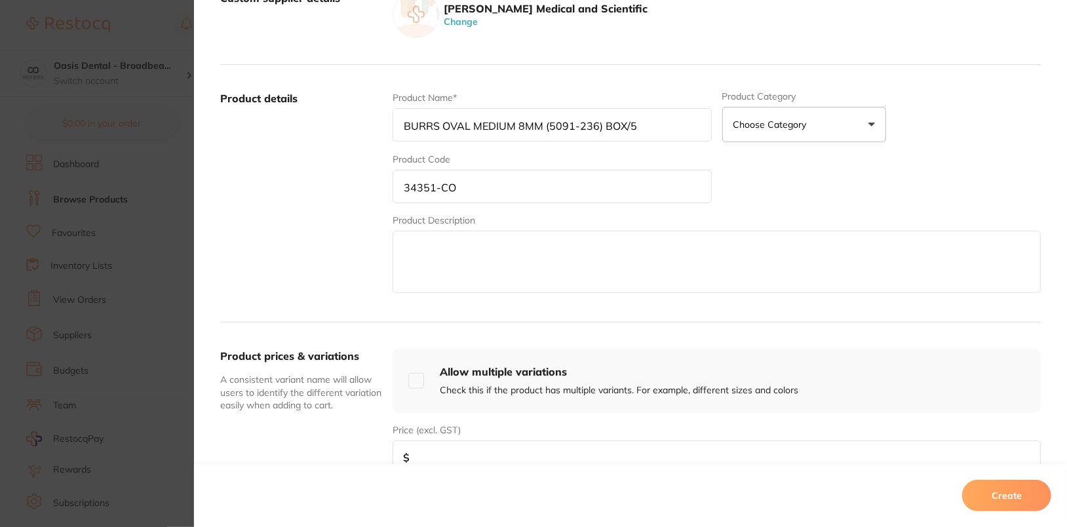
scroll to position [233, 0]
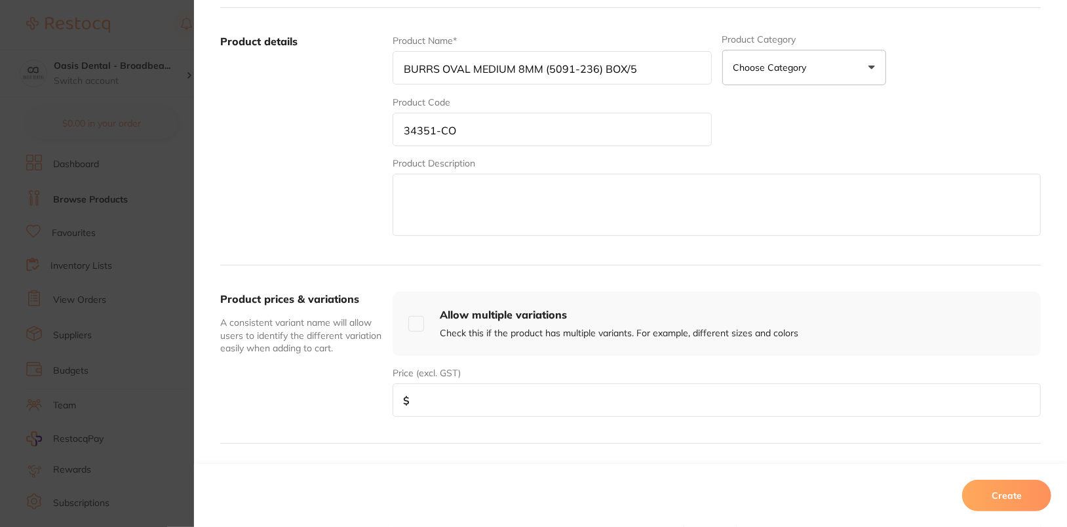
click at [509, 395] on input "number" at bounding box center [717, 399] width 648 height 33
type input "791"
click at [1013, 498] on button "Create" at bounding box center [1006, 495] width 89 height 31
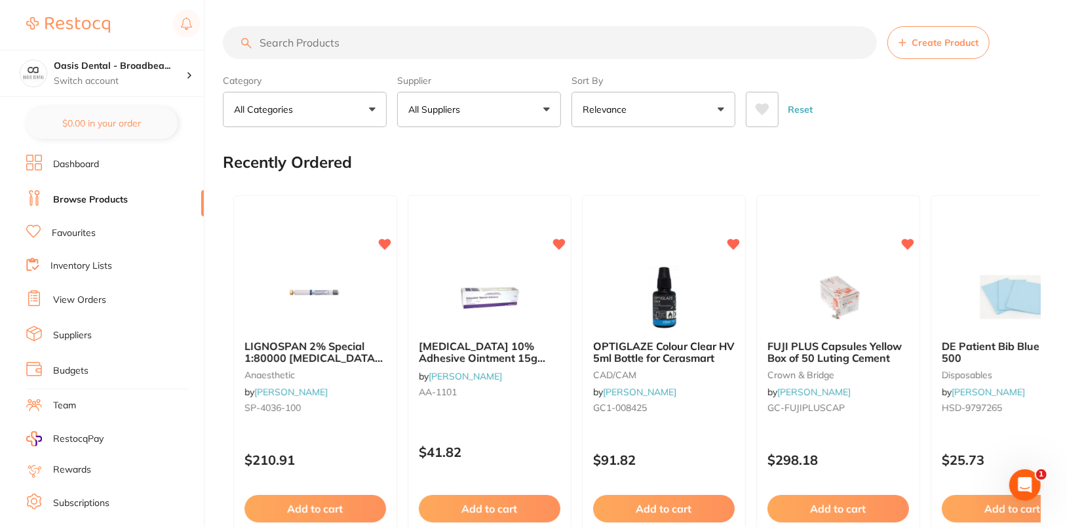
scroll to position [0, 0]
click at [519, 102] on button "All Suppliers" at bounding box center [479, 109] width 164 height 35
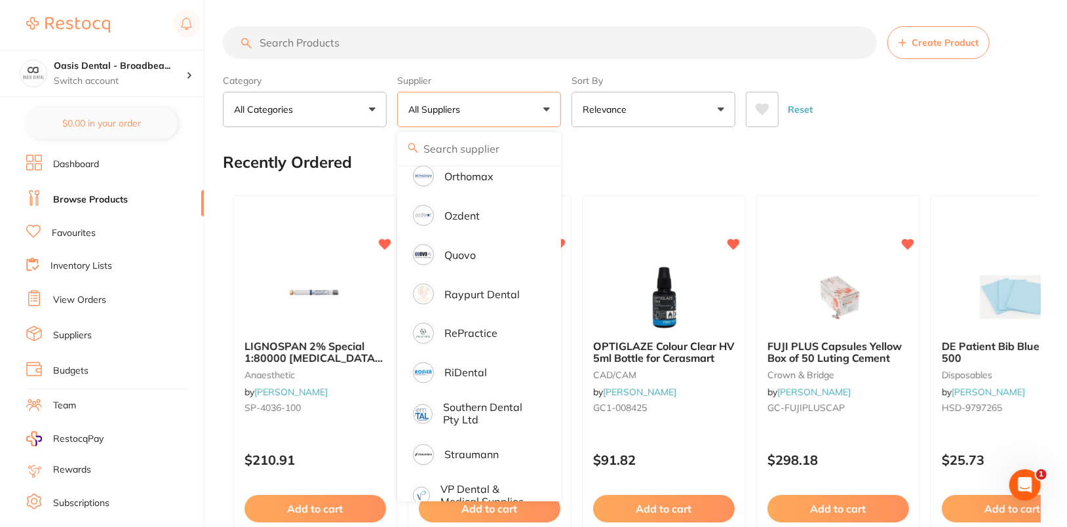
scroll to position [1093, 0]
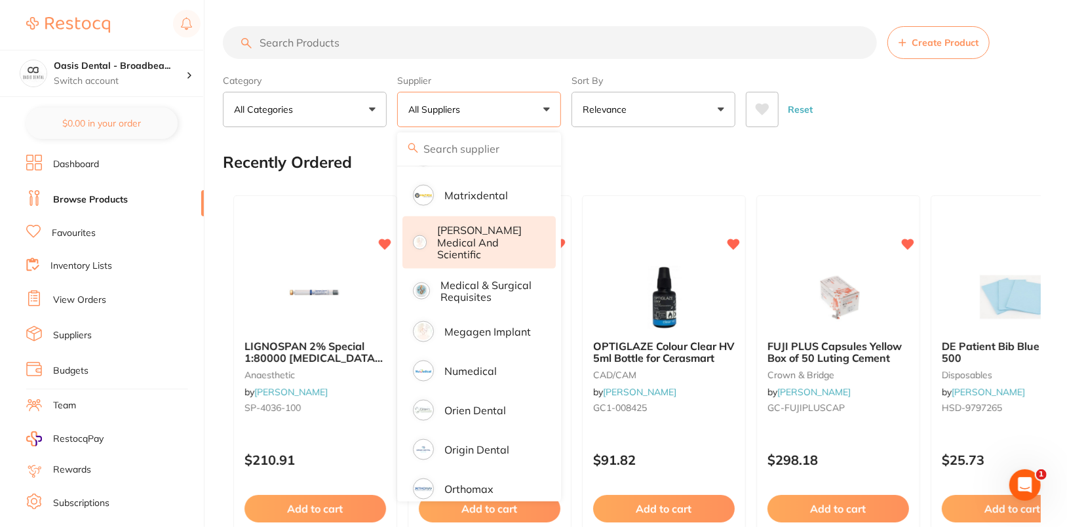
click at [513, 236] on li "McFarlane Medical and Scientific" at bounding box center [478, 242] width 153 height 52
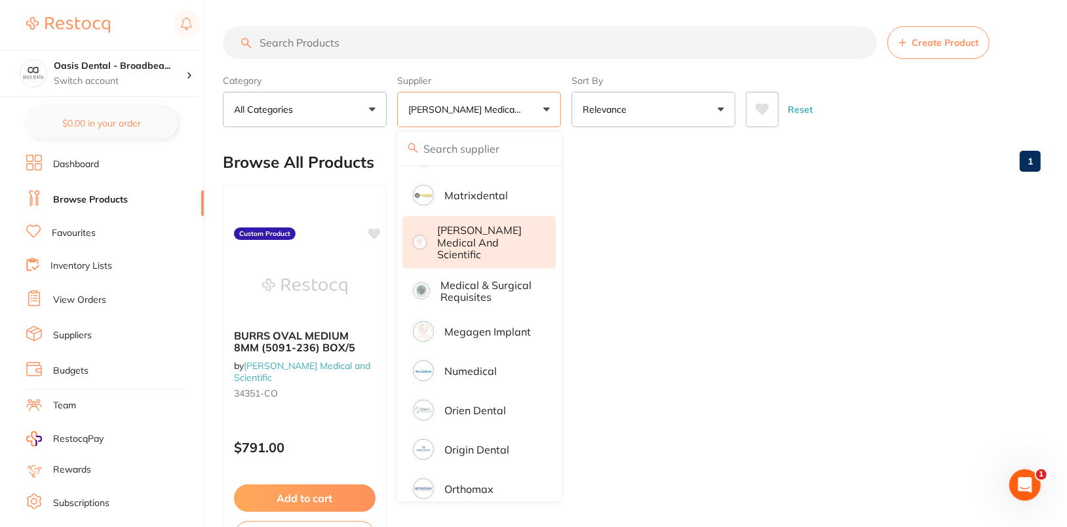
click at [1018, 106] on div "Reset" at bounding box center [888, 104] width 284 height 46
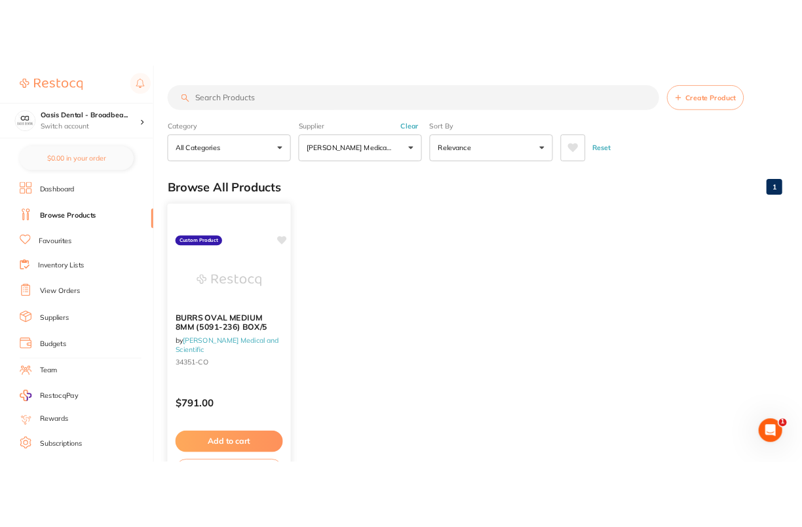
scroll to position [0, 0]
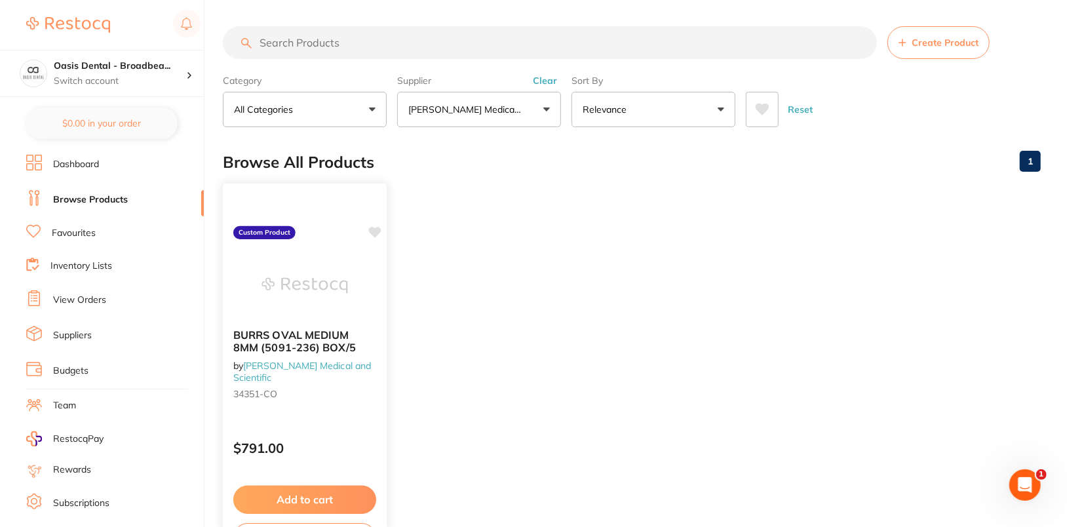
click at [374, 230] on icon at bounding box center [375, 232] width 12 height 11
click at [717, 235] on ul "BURRS OVAL MEDIUM 8MM (5091-236) BOX/5 by McFarlane Medical and Scientific 3435…" at bounding box center [632, 373] width 818 height 377
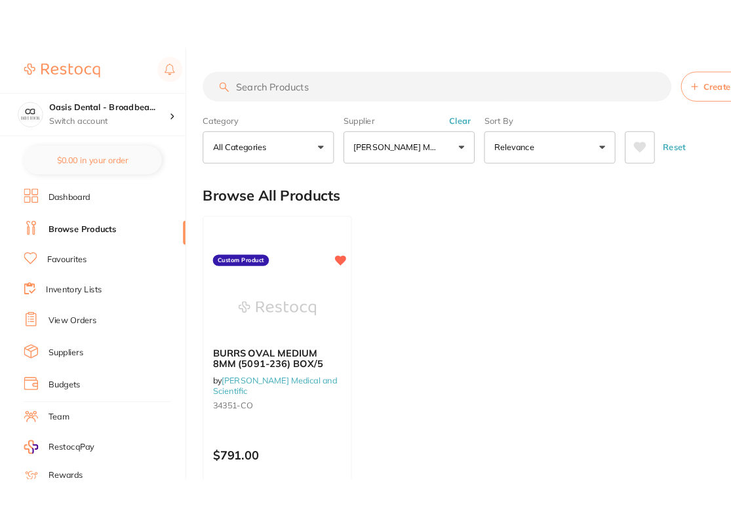
scroll to position [1121, 0]
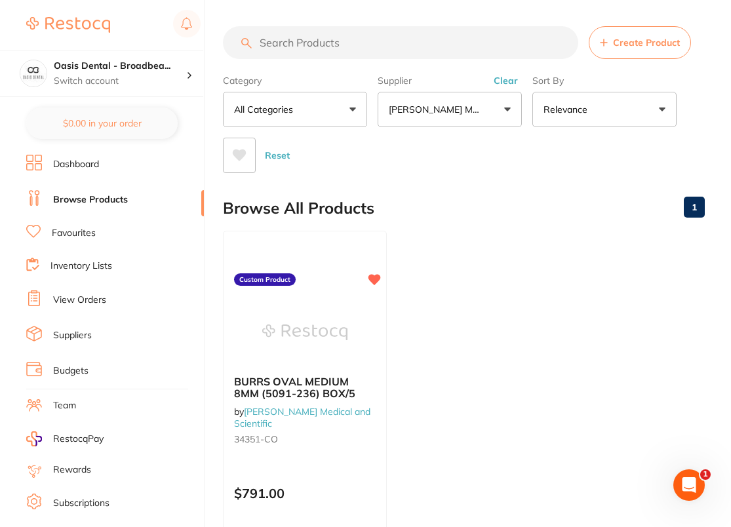
click at [520, 220] on div "Browse All Products 1" at bounding box center [464, 208] width 482 height 44
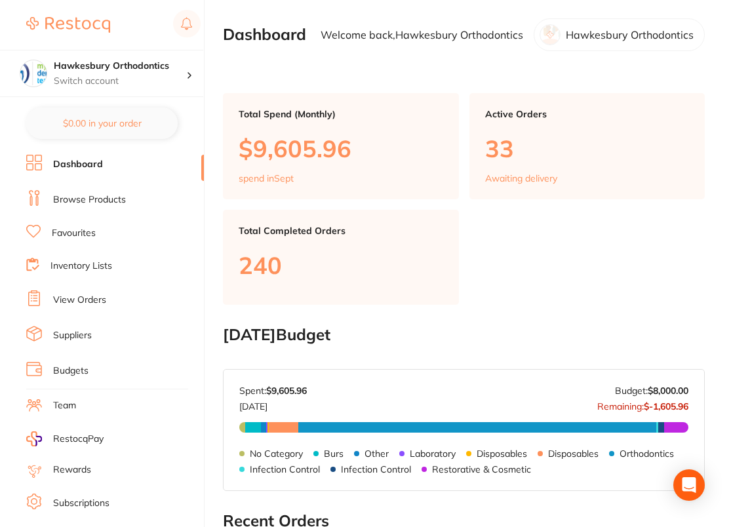
click at [106, 203] on link "Browse Products" at bounding box center [89, 199] width 73 height 13
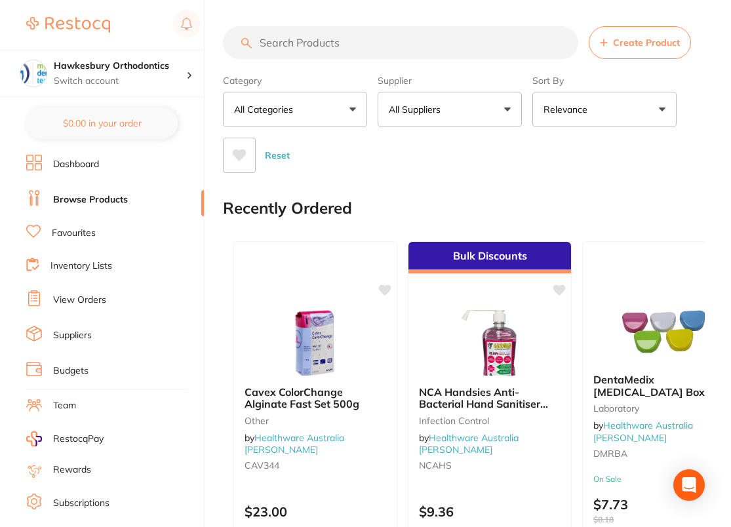
click at [461, 96] on button "All Suppliers" at bounding box center [450, 109] width 144 height 35
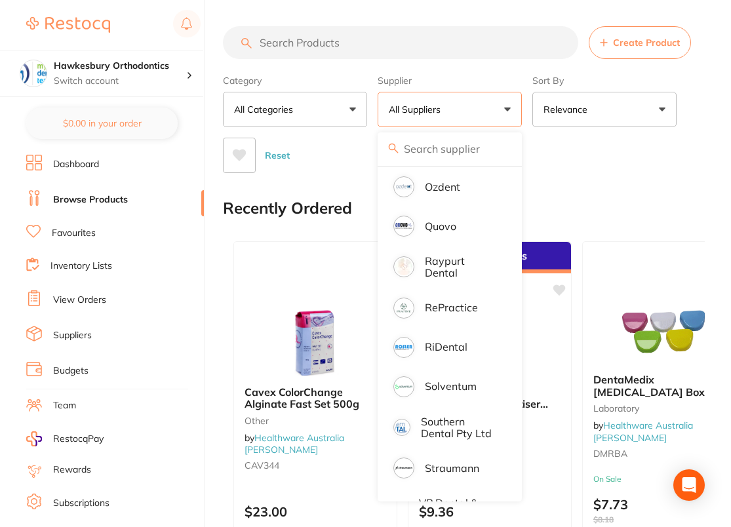
scroll to position [1349, 0]
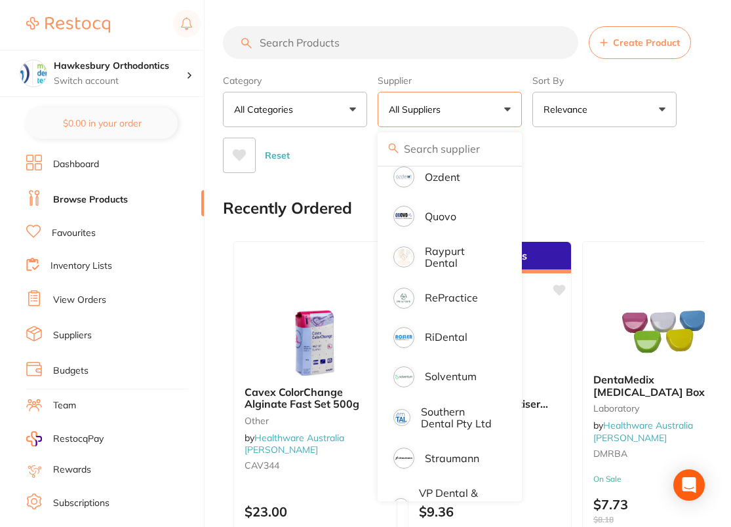
click at [688, 132] on div "Reset" at bounding box center [458, 150] width 471 height 46
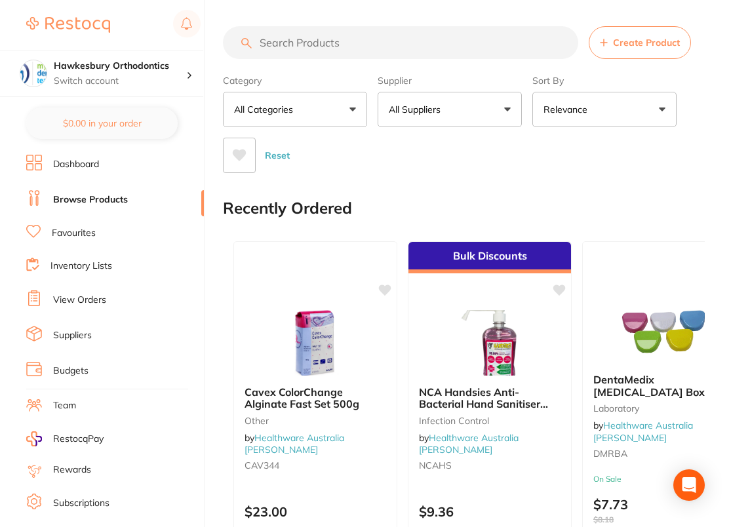
click at [442, 171] on div "Reset" at bounding box center [458, 150] width 471 height 46
click at [446, 111] on button "All Suppliers" at bounding box center [450, 109] width 144 height 35
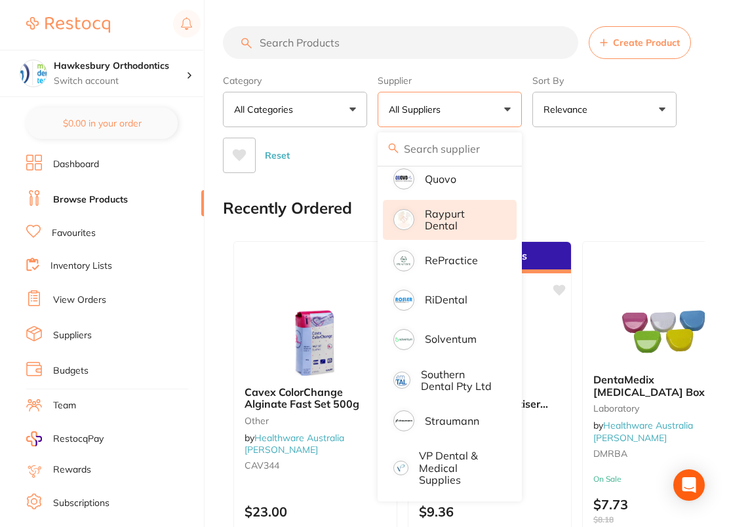
scroll to position [1403, 0]
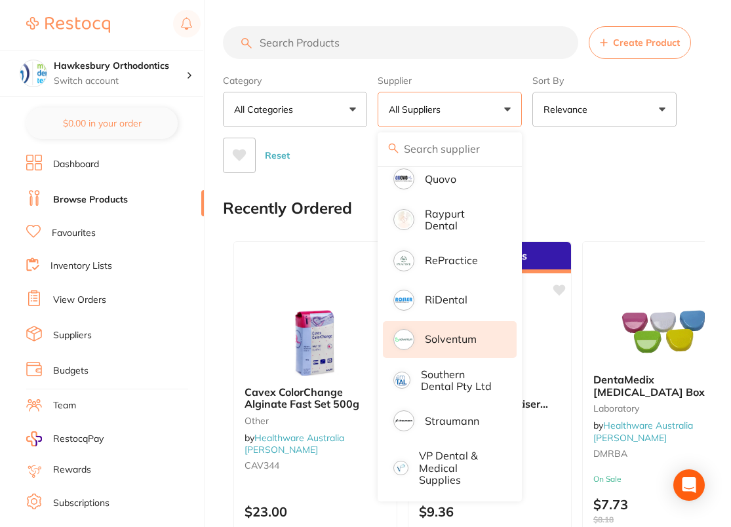
click at [459, 338] on p "Solventum" at bounding box center [451, 339] width 52 height 12
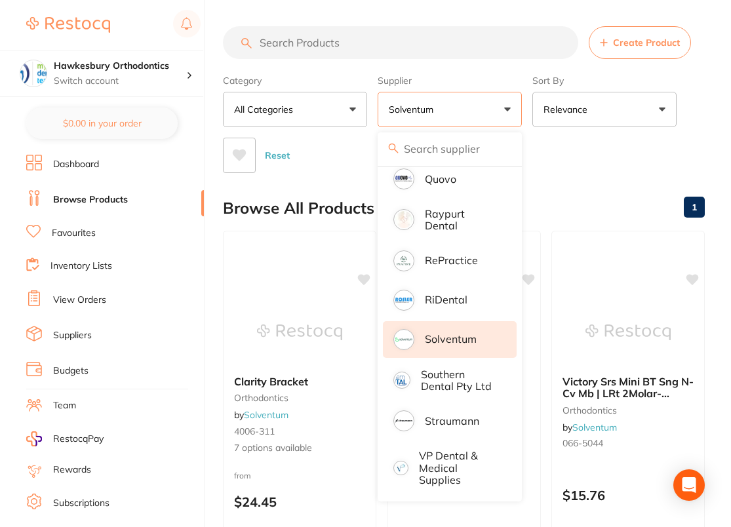
click at [688, 156] on div "Reset" at bounding box center [458, 150] width 471 height 46
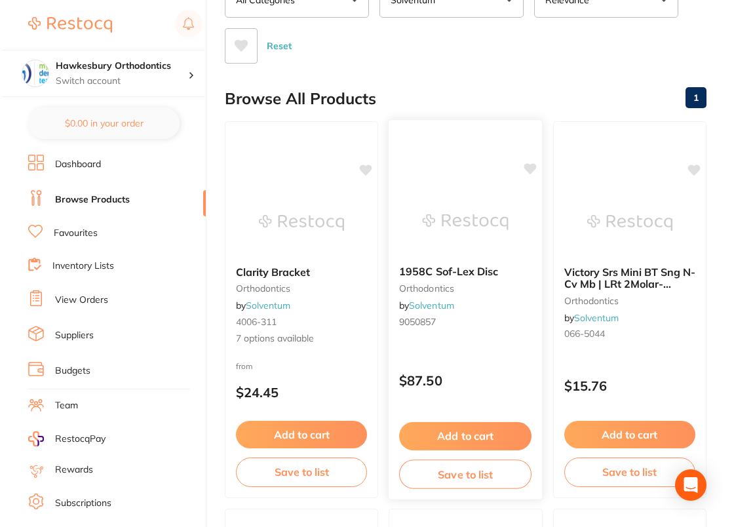
scroll to position [0, 0]
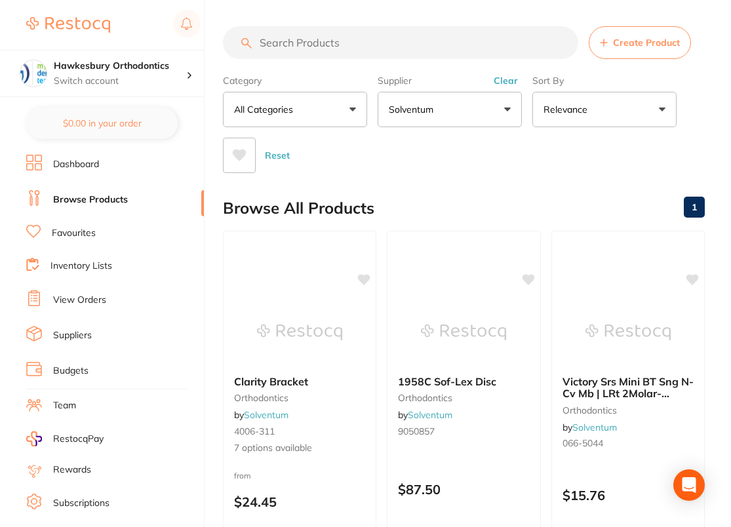
click at [369, 57] on input "search" at bounding box center [400, 42] width 355 height 33
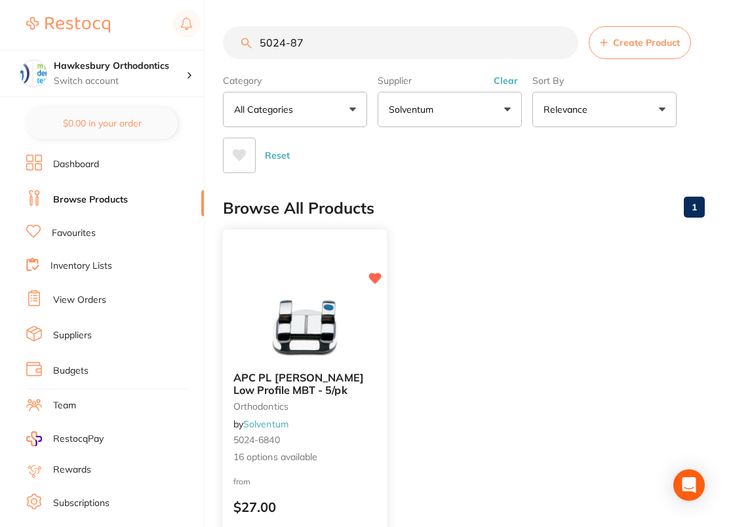
click at [294, 321] on img at bounding box center [305, 328] width 86 height 66
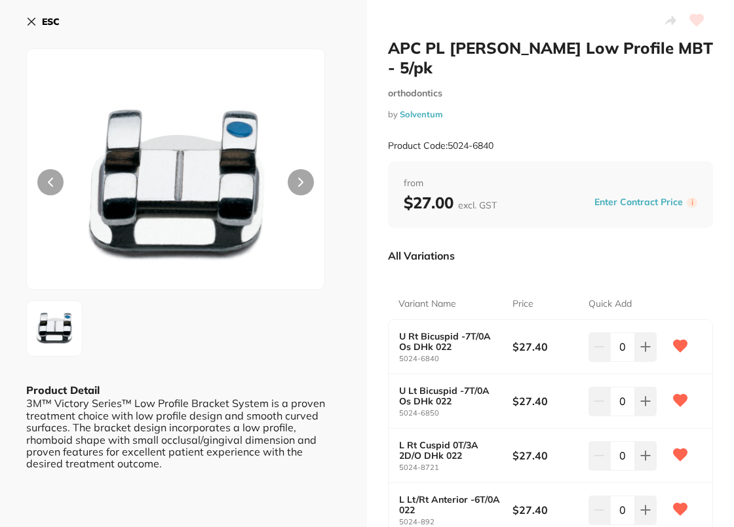
click at [53, 24] on b "ESC" at bounding box center [51, 22] width 18 height 12
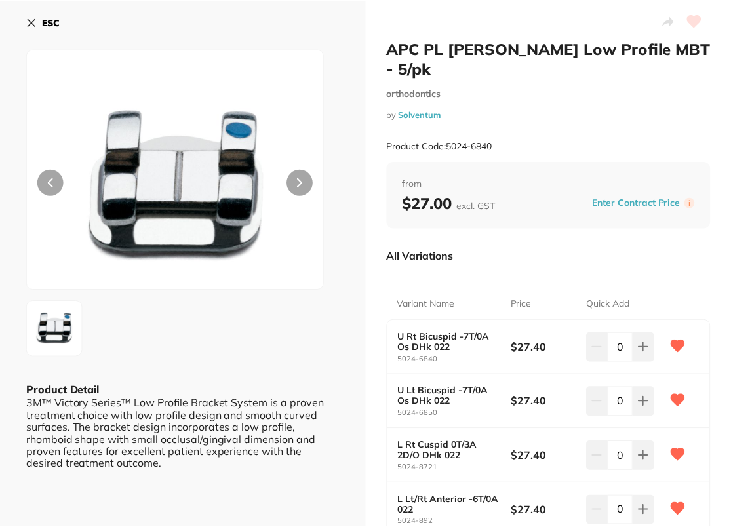
scroll to position [3, 0]
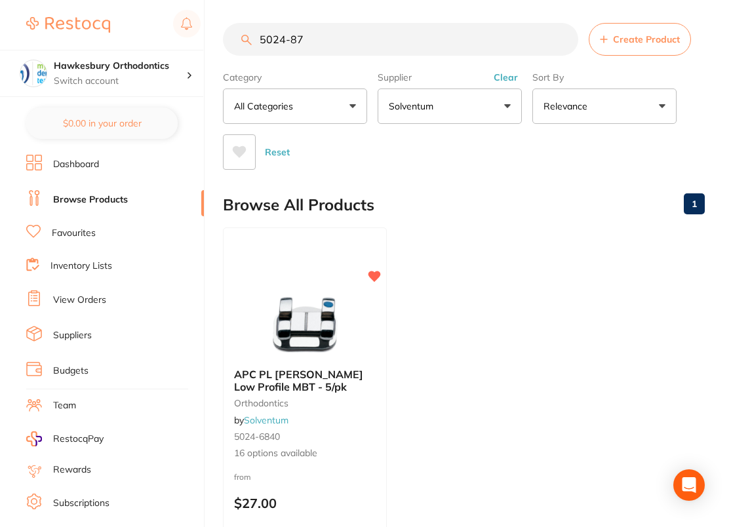
click at [404, 38] on input "5024-87" at bounding box center [400, 39] width 355 height 33
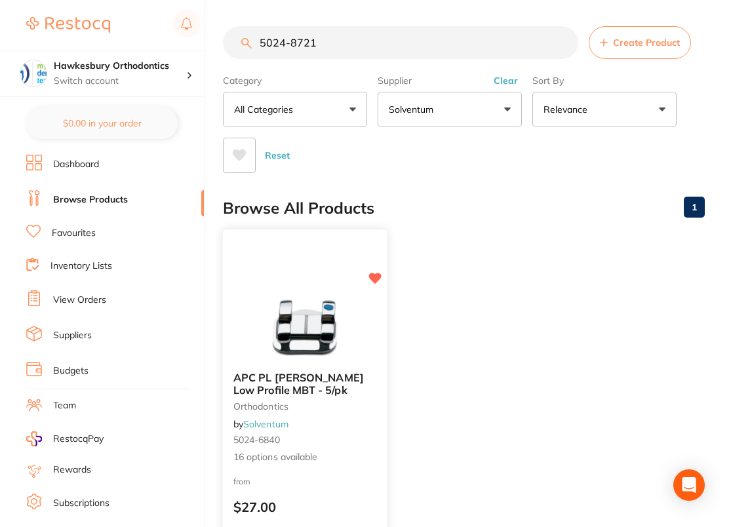
type input "5024-8721"
click at [330, 359] on img at bounding box center [305, 328] width 86 height 66
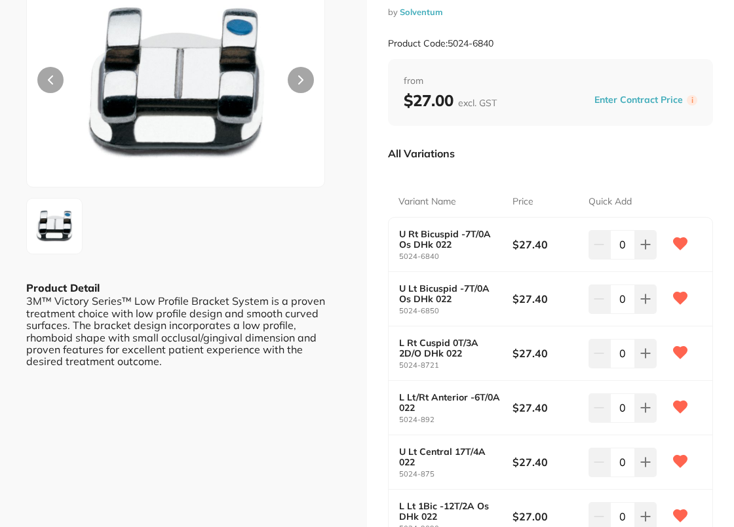
scroll to position [124, 0]
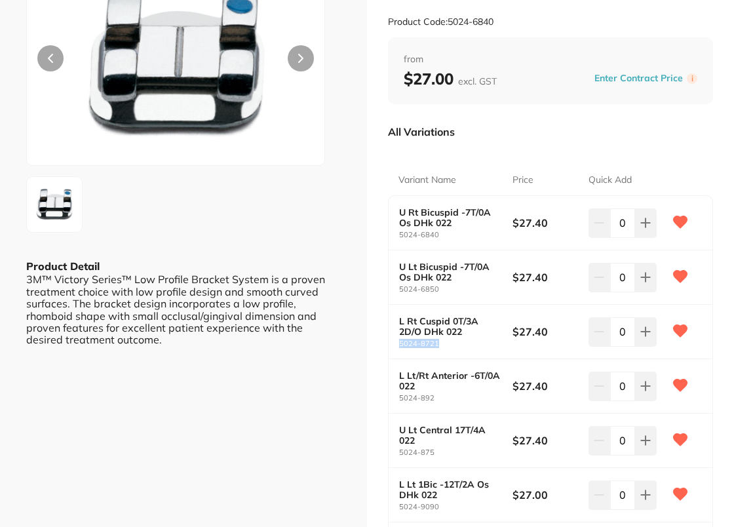
drag, startPoint x: 398, startPoint y: 324, endPoint x: 479, endPoint y: 327, distance: 81.3
click at [479, 327] on div "L Rt [MEDICAL_DATA] 0T/3A 2D/O DHk [PHONE_NUMBER] $27.40 0" at bounding box center [551, 332] width 324 height 54
copy small "5024-8721"
